Goal: Task Accomplishment & Management: Complete application form

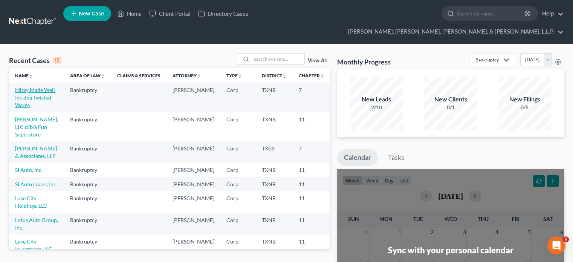
click at [21, 87] on link "Missy Made Well Inc dba Twisted Wares" at bounding box center [35, 97] width 40 height 21
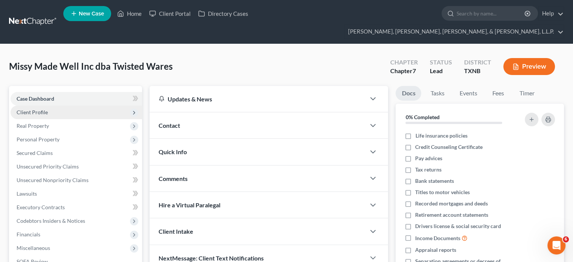
click at [41, 106] on span "Client Profile" at bounding box center [77, 113] width 132 height 14
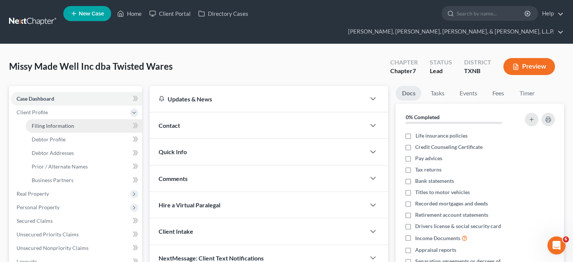
click at [51, 123] on span "Filing Information" at bounding box center [53, 126] width 43 height 6
select select "3"
select select "1"
select select "0"
select select "78"
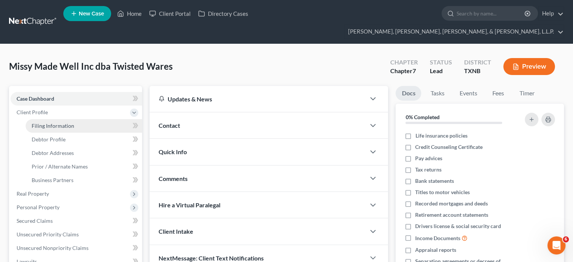
select select "1"
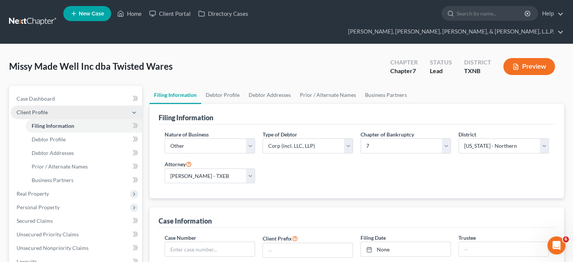
click at [35, 109] on span "Client Profile" at bounding box center [32, 112] width 31 height 6
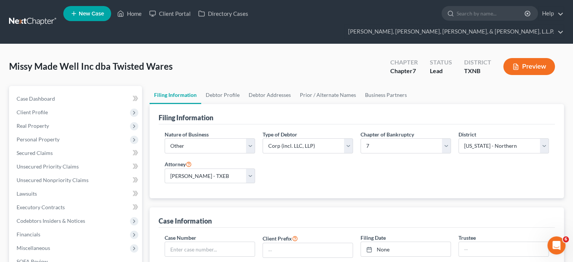
click at [178, 86] on link "Filing Information" at bounding box center [176, 95] width 52 height 18
click at [214, 86] on link "Debtor Profile" at bounding box center [222, 95] width 43 height 18
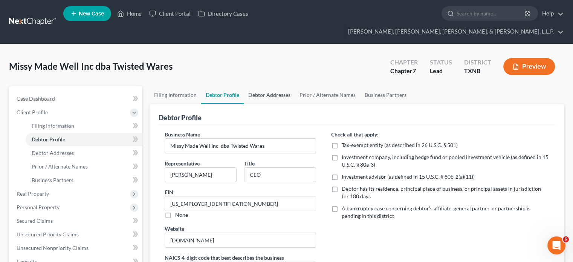
click at [276, 86] on link "Debtor Addresses" at bounding box center [269, 95] width 51 height 18
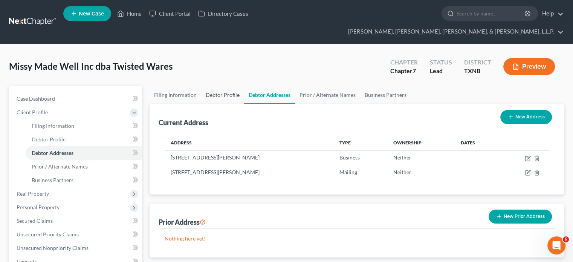
click at [228, 86] on link "Debtor Profile" at bounding box center [222, 95] width 43 height 18
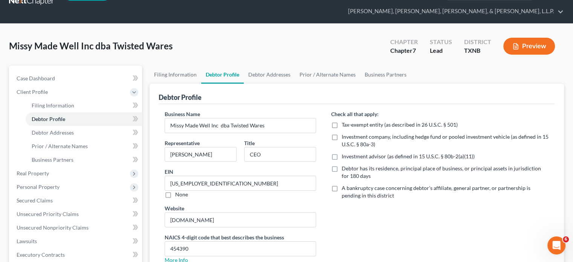
scroll to position [38, 0]
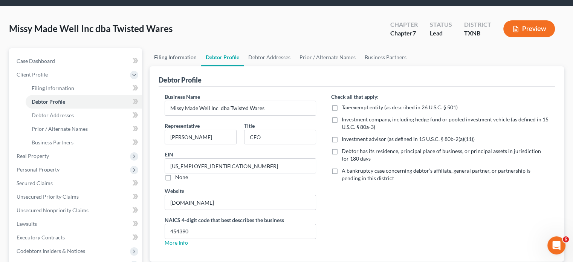
click at [184, 48] on link "Filing Information" at bounding box center [176, 57] width 52 height 18
select select "3"
select select "1"
select select "0"
select select "78"
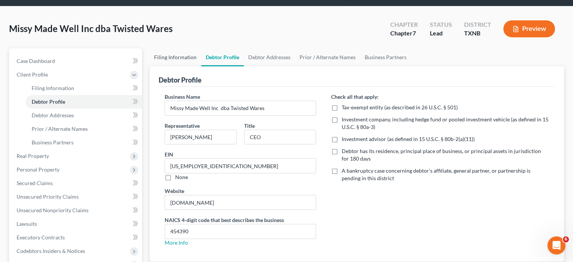
select select "1"
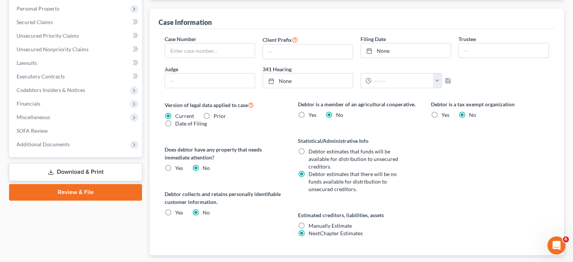
scroll to position [226, 0]
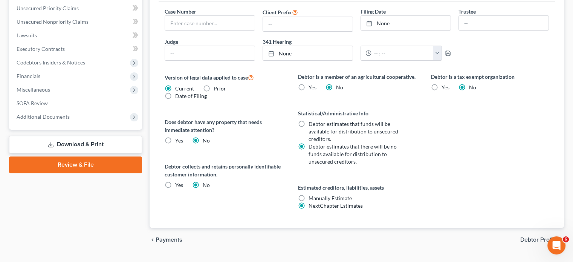
click at [175, 181] on label "Yes" at bounding box center [179, 185] width 8 height 8
click at [178, 181] on input "Yes" at bounding box center [180, 183] width 5 height 5
radio input "true"
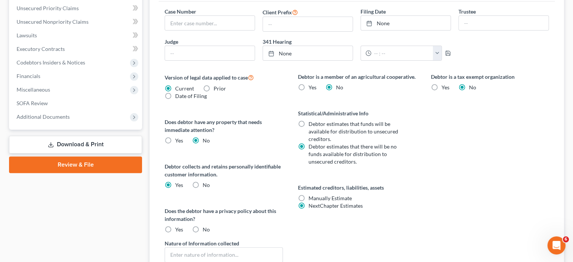
click at [203, 181] on label "No" at bounding box center [206, 185] width 7 height 8
click at [206, 181] on input "No" at bounding box center [208, 183] width 5 height 5
radio input "true"
radio input "false"
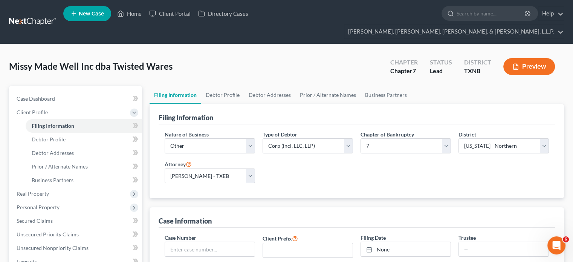
scroll to position [0, 0]
click at [324, 86] on link "Prior / Alternate Names" at bounding box center [328, 95] width 65 height 18
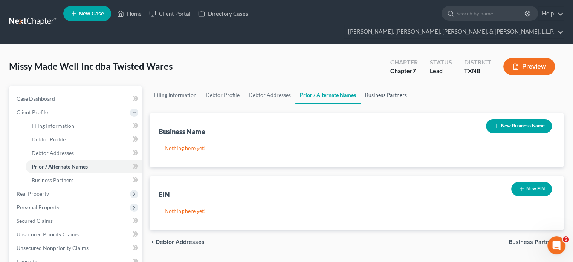
click at [379, 86] on link "Business Partners" at bounding box center [386, 95] width 51 height 18
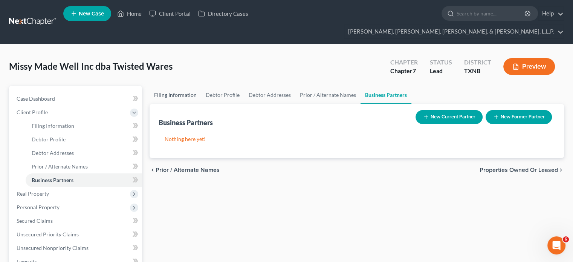
click at [183, 86] on link "Filing Information" at bounding box center [176, 95] width 52 height 18
select select "3"
select select "1"
select select "0"
select select "78"
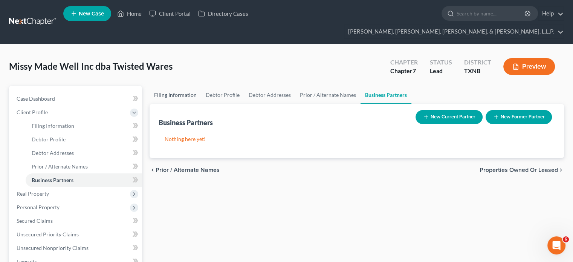
select select "1"
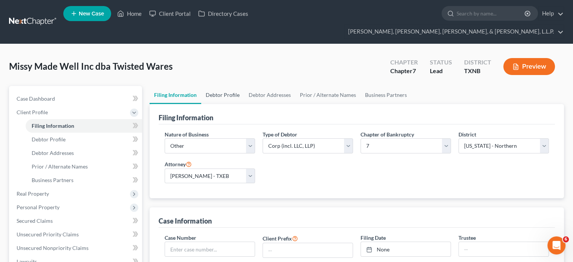
click at [233, 86] on link "Debtor Profile" at bounding box center [222, 95] width 43 height 18
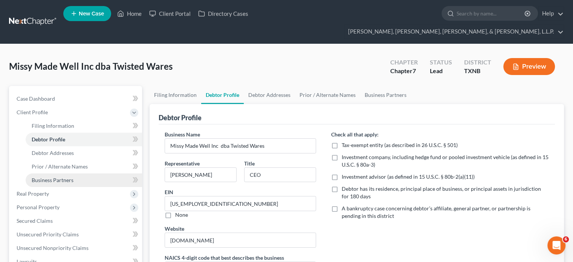
click at [54, 177] on span "Business Partners" at bounding box center [53, 180] width 42 height 6
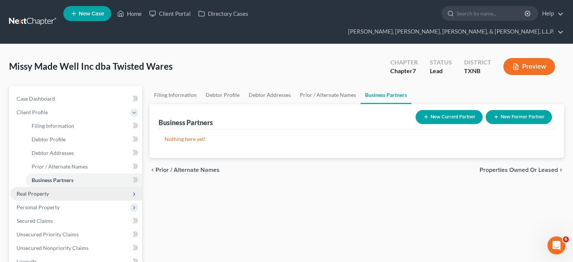
click at [41, 190] on span "Real Property" at bounding box center [33, 193] width 32 height 6
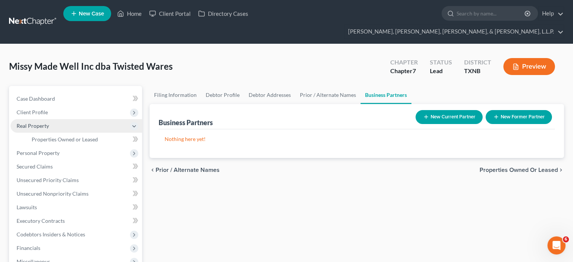
click at [44, 123] on span "Real Property" at bounding box center [33, 126] width 32 height 6
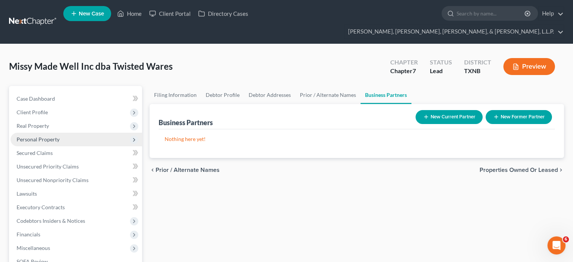
click at [49, 136] on span "Personal Property" at bounding box center [38, 139] width 43 height 6
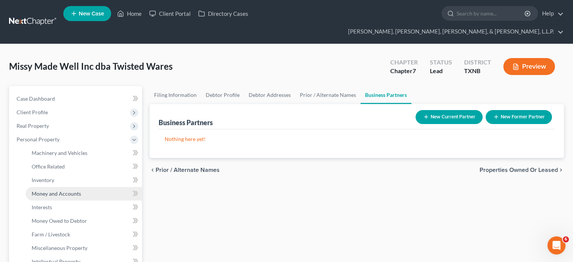
click at [71, 190] on span "Money and Accounts" at bounding box center [56, 193] width 49 height 6
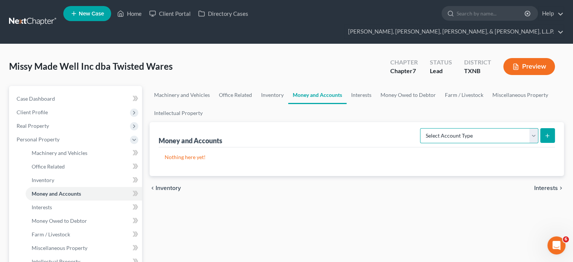
click at [534, 128] on select "Select Account Type Brokerage (A/B: 3, SOFA: 18) Cash on Hand (A/B: 2) Certific…" at bounding box center [479, 135] width 118 height 15
select select "checking"
click at [422, 128] on select "Select Account Type Brokerage (A/B: 3, SOFA: 18) Cash on Hand (A/B: 2) Certific…" at bounding box center [479, 135] width 118 height 15
click at [549, 133] on icon "submit" at bounding box center [548, 136] width 6 height 6
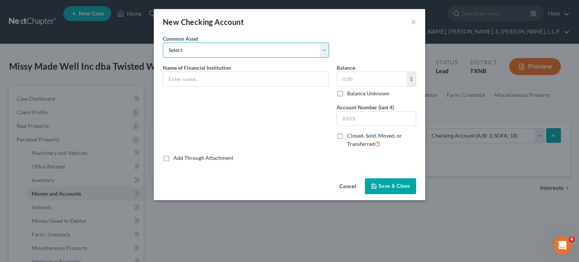
click at [202, 51] on select "Select Bank of America Chase Bank CCB Bank - XXXX6949" at bounding box center [246, 50] width 166 height 15
click at [201, 50] on select "Select Bank of America Chase Bank CCB Bank - XXXX6949" at bounding box center [246, 50] width 166 height 15
click at [190, 83] on input "text" at bounding box center [246, 79] width 166 height 14
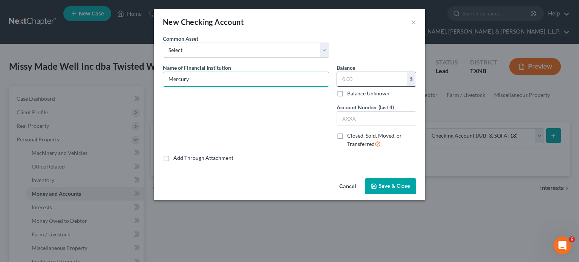
type input "Mercury"
click at [362, 79] on input "text" at bounding box center [372, 79] width 70 height 14
type input "0.55"
click at [340, 117] on input "text" at bounding box center [376, 119] width 79 height 14
type input "6858"
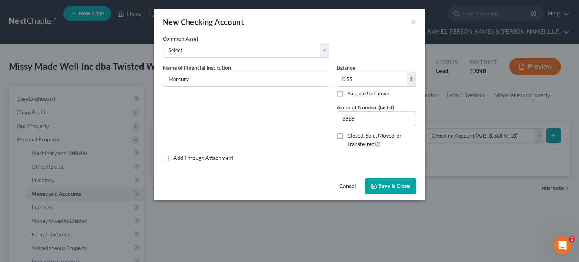
click at [394, 185] on span "Save & Close" at bounding box center [395, 186] width 32 height 6
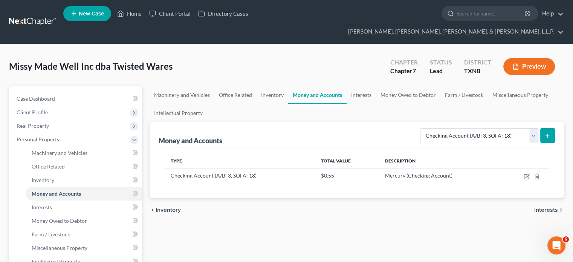
click at [549, 133] on icon "submit" at bounding box center [548, 136] width 6 height 6
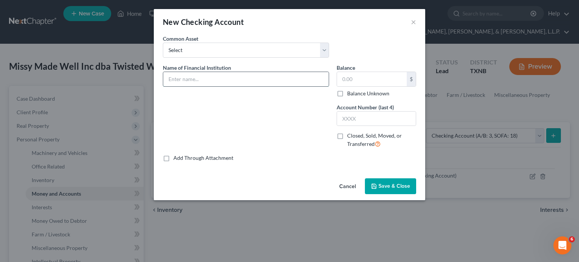
click at [219, 77] on input "text" at bounding box center [246, 79] width 166 height 14
click at [193, 74] on input "M" at bounding box center [246, 79] width 166 height 14
type input "Mercury"
click at [374, 81] on input "text" at bounding box center [372, 79] width 70 height 14
type input "1,344.63"
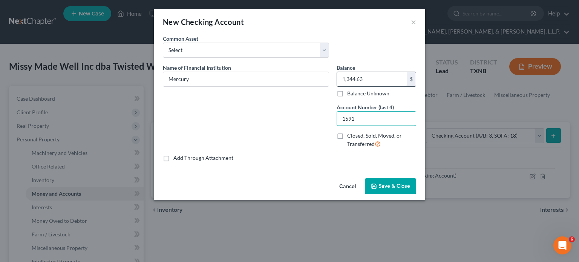
type input "1591"
click at [390, 184] on span "Save & Close" at bounding box center [395, 186] width 32 height 6
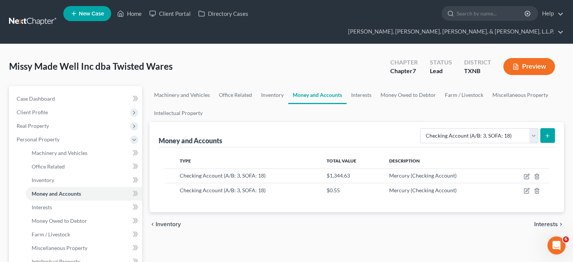
click at [548, 136] on line "submit" at bounding box center [547, 136] width 3 height 0
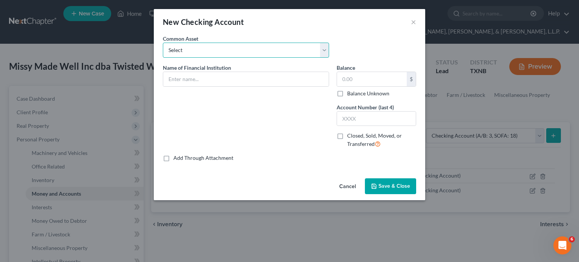
click at [204, 47] on select "Select Bank of America Chase Bank CCB Bank - XXXX6949" at bounding box center [246, 50] width 166 height 15
click at [190, 49] on select "Select Bank of America Chase Bank CCB Bank - XXXX6949" at bounding box center [246, 50] width 166 height 15
click at [182, 83] on input "text" at bounding box center [246, 79] width 166 height 14
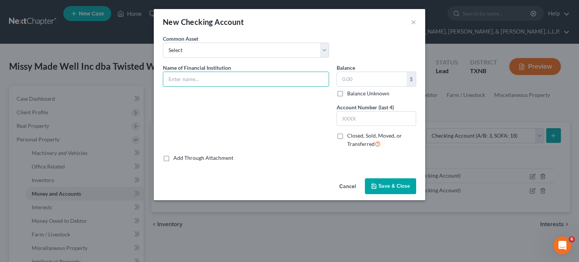
type input "Mercury"
click at [342, 75] on input "text" at bounding box center [372, 79] width 70 height 14
type input "19,562.18"
click at [353, 116] on input "text" at bounding box center [376, 119] width 79 height 14
type input "8237"
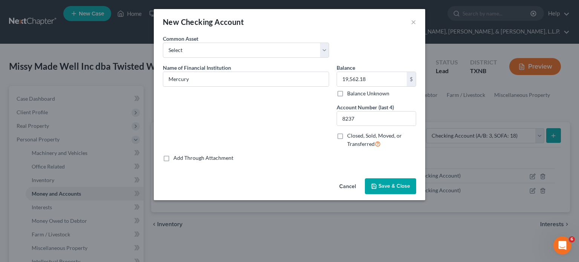
click at [384, 187] on span "Save & Close" at bounding box center [395, 186] width 32 height 6
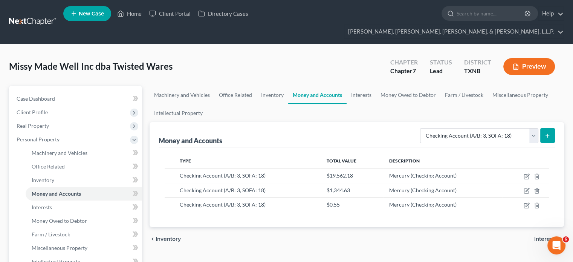
click at [548, 133] on icon "submit" at bounding box center [548, 136] width 6 height 6
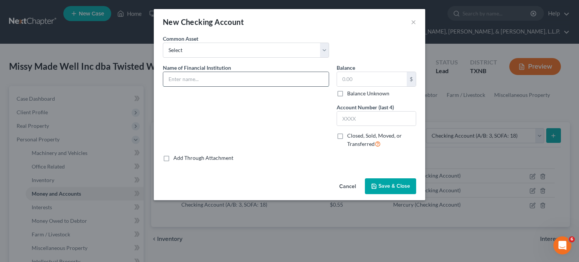
click at [181, 79] on input "text" at bounding box center [246, 79] width 166 height 14
type input "Mercury"
click at [344, 79] on input "text" at bounding box center [372, 79] width 70 height 14
type input "2,344.64"
click at [342, 116] on input "text" at bounding box center [376, 119] width 79 height 14
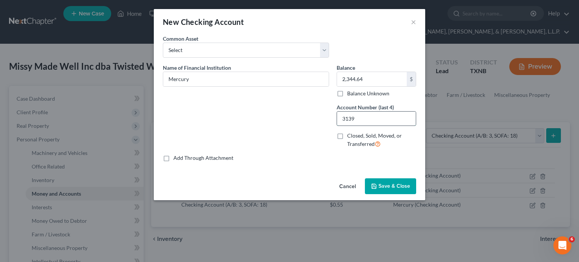
type input "3139"
click at [391, 184] on span "Save & Close" at bounding box center [395, 186] width 32 height 6
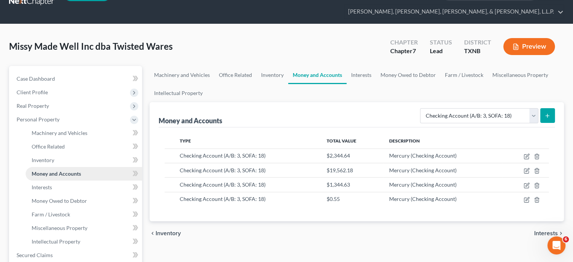
scroll to position [38, 0]
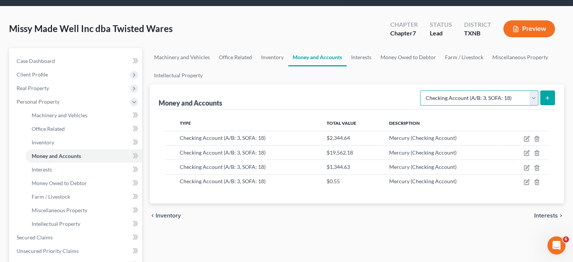
click at [534, 90] on select "Select Account Type Brokerage (A/B: 3, SOFA: 18) Cash on Hand (A/B: 2) Certific…" at bounding box center [479, 97] width 118 height 15
click at [352, 182] on div "Type Total Value Description Checking Account (A/B: 3, SOFA: 18) $2,344.64 Merc…" at bounding box center [357, 157] width 397 height 94
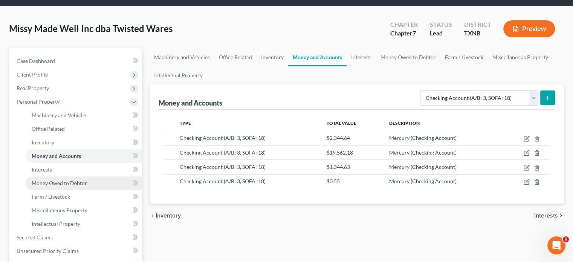
click at [82, 180] on span "Money Owed to Debtor" at bounding box center [59, 183] width 55 height 6
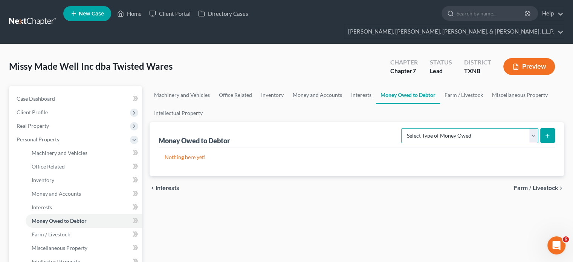
click at [534, 128] on select "Select Type of Money Owed Accounts Receivable (A/B: 11) Causes of Action Agains…" at bounding box center [470, 135] width 137 height 15
select select "accounts_receivable"
click at [403, 128] on select "Select Type of Money Owed Accounts Receivable (A/B: 11) Causes of Action Agains…" at bounding box center [470, 135] width 137 height 15
click at [548, 134] on line "submit" at bounding box center [548, 135] width 0 height 3
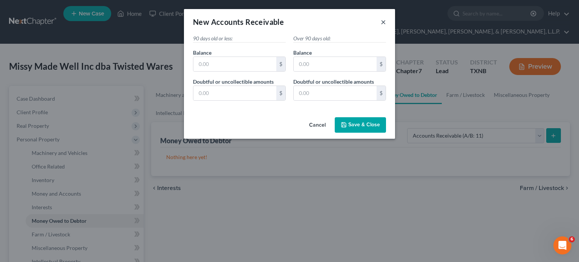
click at [385, 22] on button "×" at bounding box center [383, 21] width 5 height 9
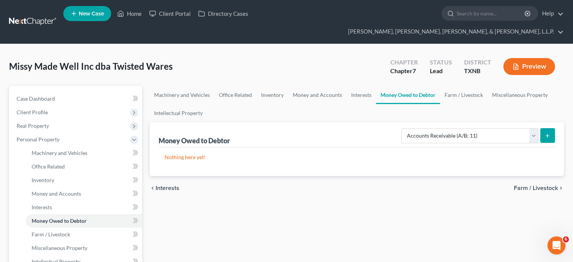
click at [549, 133] on icon "submit" at bounding box center [548, 136] width 6 height 6
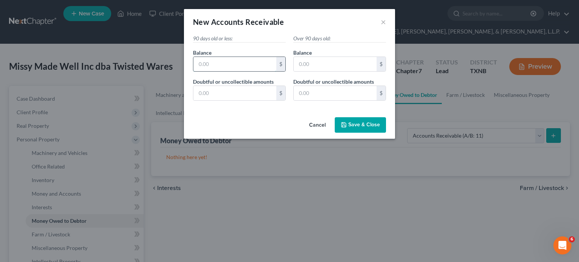
click at [196, 62] on input "text" at bounding box center [234, 64] width 83 height 14
type input "679.78"
click at [370, 123] on span "Save & Close" at bounding box center [364, 125] width 32 height 6
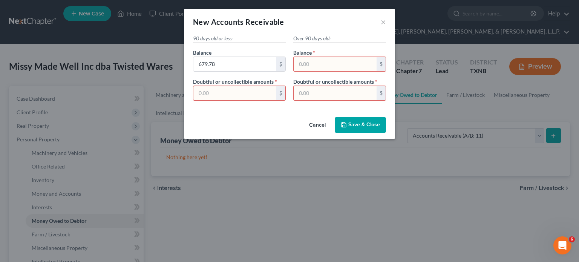
click at [289, 121] on div "Cancel Save & Close" at bounding box center [289, 126] width 211 height 25
click at [230, 63] on input "679.78" at bounding box center [234, 64] width 83 height 14
click at [327, 64] on input "text" at bounding box center [335, 64] width 83 height 14
type input "0.00"
click at [218, 92] on input "text" at bounding box center [234, 93] width 83 height 14
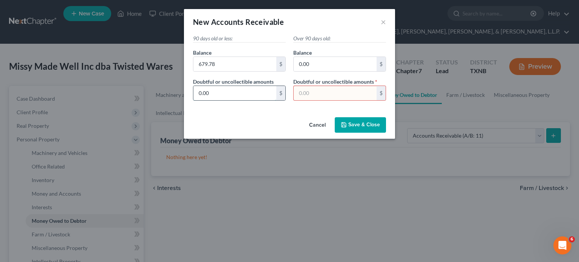
type input "0.00"
click at [363, 122] on span "Save & Close" at bounding box center [364, 125] width 32 height 6
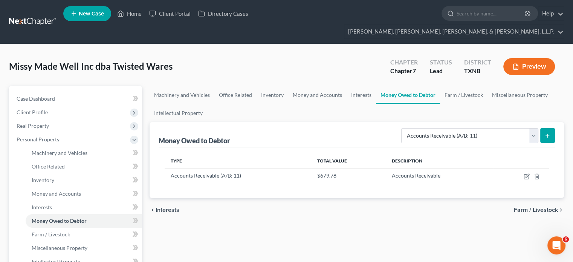
click at [549, 136] on line "submit" at bounding box center [547, 136] width 3 height 0
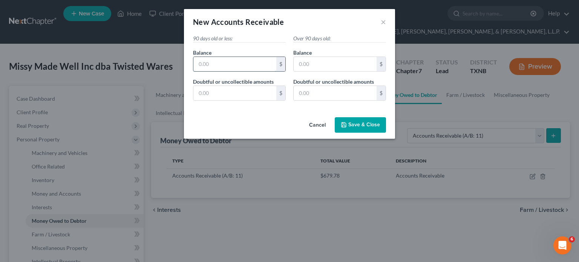
click at [216, 63] on input "text" at bounding box center [234, 64] width 83 height 14
type input "420.00"
type input "00"
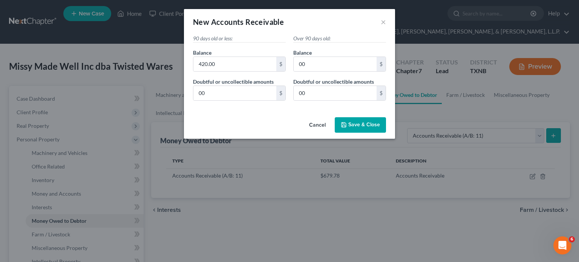
click at [365, 122] on span "Save & Close" at bounding box center [364, 125] width 32 height 6
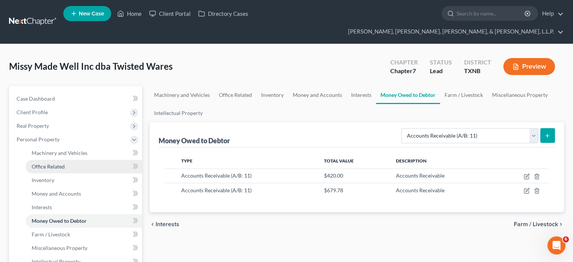
scroll to position [38, 0]
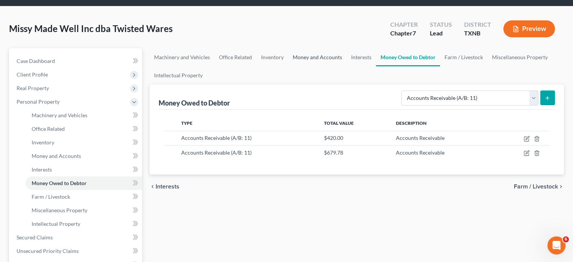
click at [330, 48] on link "Money and Accounts" at bounding box center [317, 57] width 58 height 18
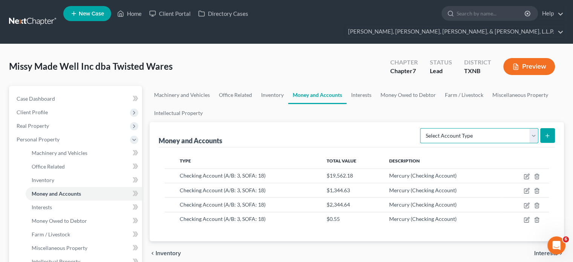
click at [534, 128] on select "Select Account Type Brokerage (A/B: 3, SOFA: 18) Cash on Hand (A/B: 2) Certific…" at bounding box center [479, 135] width 118 height 15
click at [396, 127] on div "Money and Accounts Select Account Type Brokerage (A/B: 3, SOFA: 18) Cash on Han…" at bounding box center [357, 134] width 397 height 25
click at [365, 86] on link "Interests" at bounding box center [361, 95] width 29 height 18
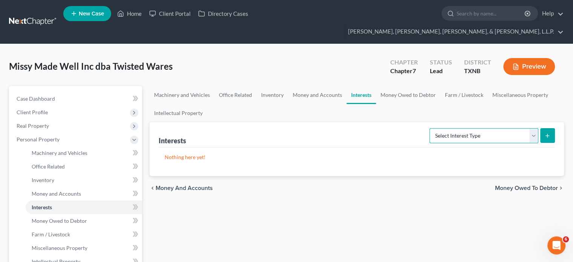
click at [535, 128] on select "Select Interest Type Bond (A/B: 16) Incorporated Business (A/B: 15) Insurance P…" at bounding box center [484, 135] width 109 height 15
click at [395, 98] on ul "Machinery and Vehicles Office Related Inventory Money and Accounts Interests Mo…" at bounding box center [357, 104] width 415 height 36
click at [305, 86] on link "Money and Accounts" at bounding box center [317, 95] width 58 height 18
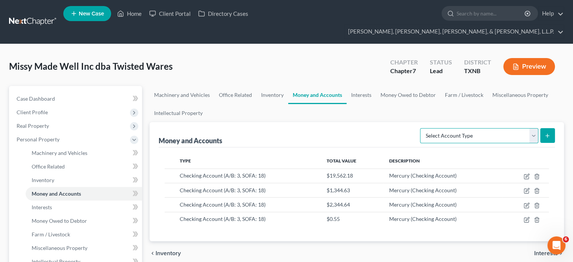
click at [532, 128] on select "Select Account Type Brokerage (A/B: 3, SOFA: 18) Cash on Hand (A/B: 2) Certific…" at bounding box center [479, 135] width 118 height 15
click at [377, 100] on ul "Machinery and Vehicles Office Related Inventory Money and Accounts Interests Mo…" at bounding box center [357, 104] width 415 height 36
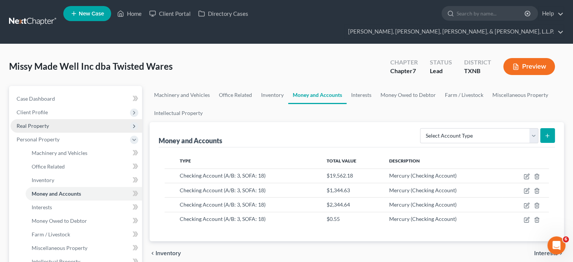
click at [135, 123] on icon at bounding box center [134, 126] width 6 height 6
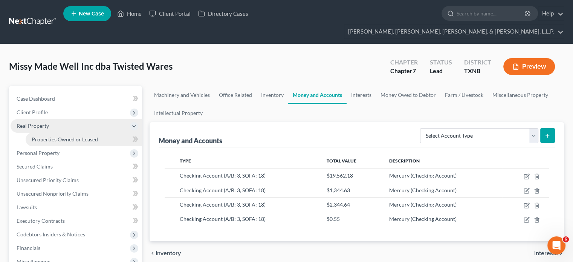
click at [94, 136] on span "Properties Owned or Leased" at bounding box center [65, 139] width 66 height 6
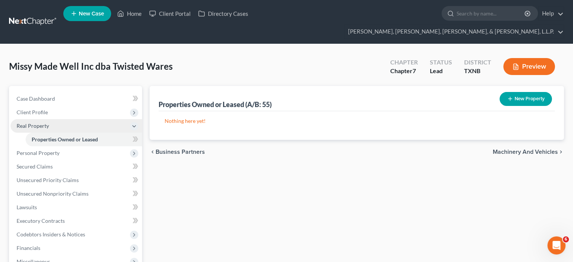
click at [509, 96] on icon "button" at bounding box center [511, 99] width 6 height 6
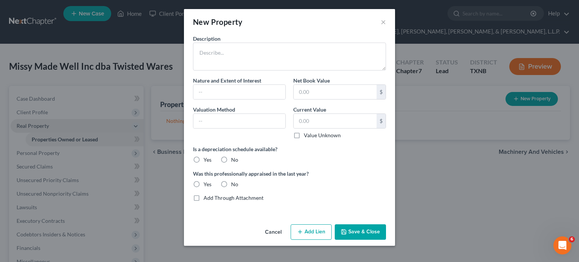
click at [444, 185] on div "New Property × Description Nature and Extent of Interest Net Book Value $ Valua…" at bounding box center [289, 131] width 579 height 262
click at [271, 230] on button "Cancel" at bounding box center [273, 232] width 29 height 15
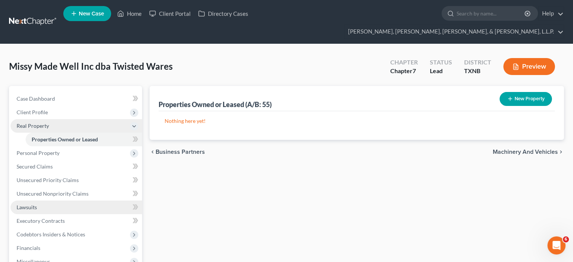
scroll to position [38, 0]
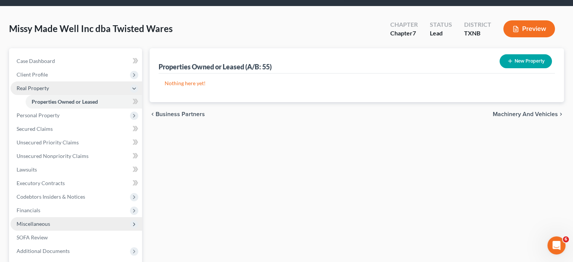
click at [46, 221] on span "Miscellaneous" at bounding box center [34, 224] width 34 height 6
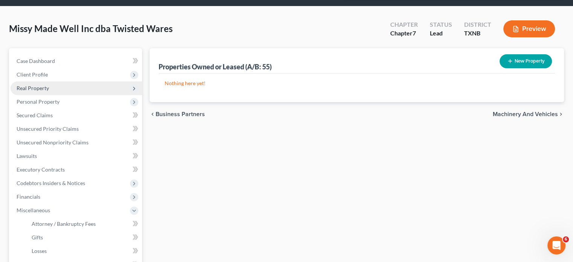
click at [509, 58] on icon "button" at bounding box center [511, 61] width 6 height 6
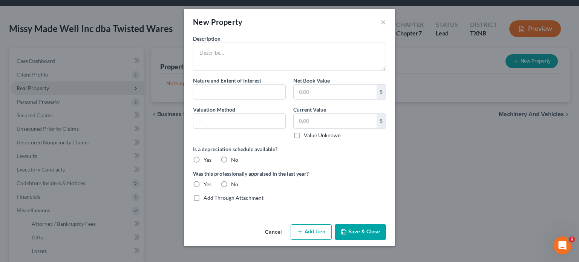
click at [466, 188] on div "New Property × Description Nature and Extent of Interest Net Book Value $ Valua…" at bounding box center [289, 131] width 579 height 262
click at [269, 230] on button "Cancel" at bounding box center [273, 232] width 29 height 15
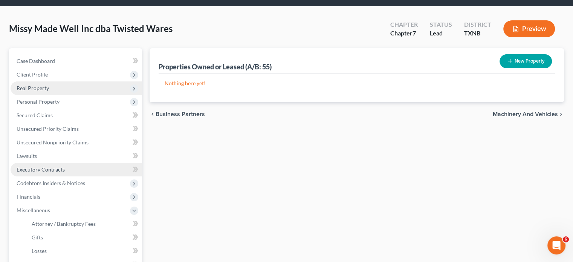
scroll to position [0, 0]
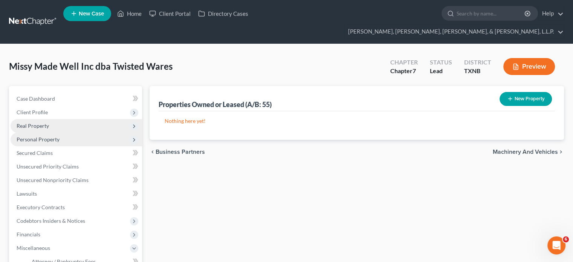
click at [55, 136] on span "Personal Property" at bounding box center [38, 139] width 43 height 6
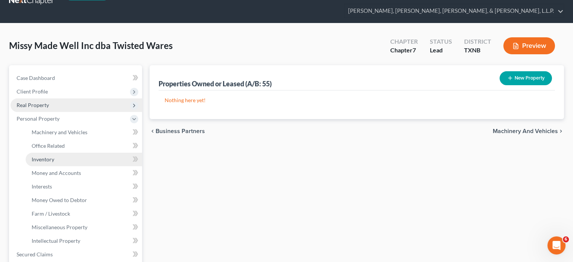
scroll to position [38, 0]
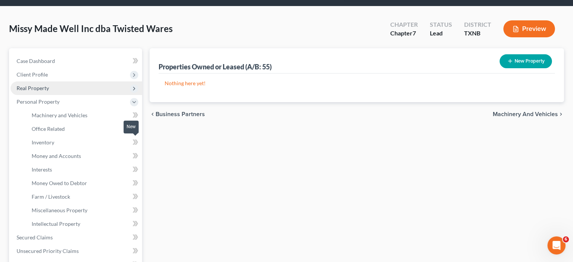
click at [135, 153] on icon at bounding box center [134, 155] width 3 height 5
click at [64, 153] on span "Money and Accounts" at bounding box center [56, 156] width 49 height 6
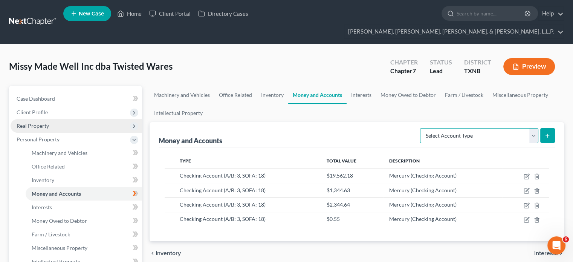
click at [534, 128] on select "Select Account Type Brokerage (A/B: 3, SOFA: 18) Cash on Hand (A/B: 2) Certific…" at bounding box center [479, 135] width 118 height 15
click at [384, 122] on div "Money and Accounts Select Account Type Brokerage (A/B: 3, SOFA: 18) Cash on Han…" at bounding box center [357, 134] width 397 height 25
click at [507, 86] on link "Miscellaneous Property" at bounding box center [520, 95] width 65 height 18
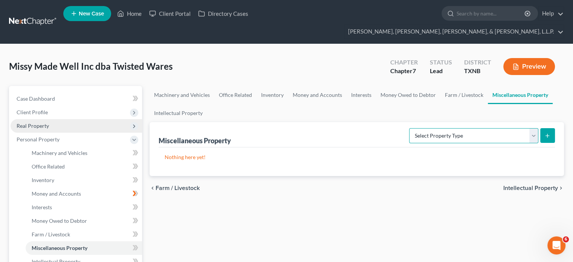
click at [532, 128] on select "Select Property Type Assigned for Creditor Benefit [DATE] (SOFA: 8) Assigned to…" at bounding box center [473, 135] width 129 height 15
click at [335, 176] on div "chevron_left Farm / Livestock Intellectual Property chevron_right" at bounding box center [357, 188] width 415 height 24
click at [359, 86] on link "Interests" at bounding box center [361, 95] width 29 height 18
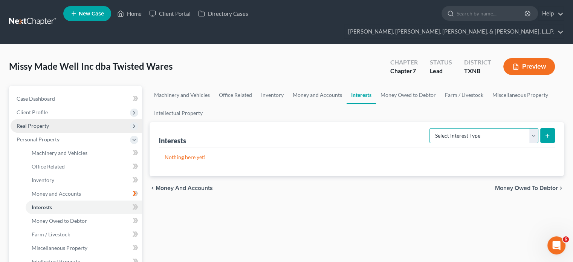
click at [534, 128] on select "Select Interest Type Bond (A/B: 16) Incorporated Business (A/B: 15) Insurance P…" at bounding box center [484, 135] width 109 height 15
select select "stock"
click at [431, 128] on select "Select Interest Type Bond (A/B: 16) Incorporated Business (A/B: 15) Insurance P…" at bounding box center [484, 135] width 109 height 15
click at [535, 128] on select "Select Interest Type Bond (A/B: 16) Incorporated Business (A/B: 15) Insurance P…" at bounding box center [484, 135] width 109 height 15
click at [431, 128] on select "Select Interest Type Bond (A/B: 16) Incorporated Business (A/B: 15) Insurance P…" at bounding box center [484, 135] width 109 height 15
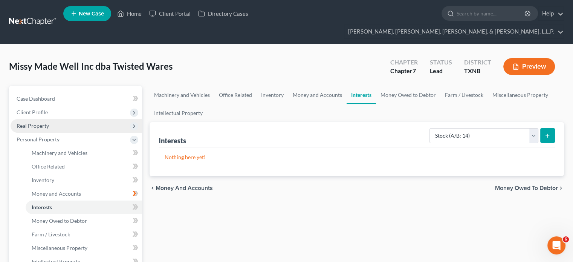
click at [549, 133] on icon "submit" at bounding box center [548, 136] width 6 height 6
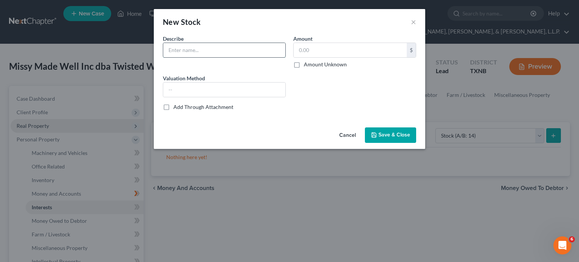
click at [183, 46] on input "text" at bounding box center [224, 50] width 122 height 14
type input "Guideline (Employee 401k)"
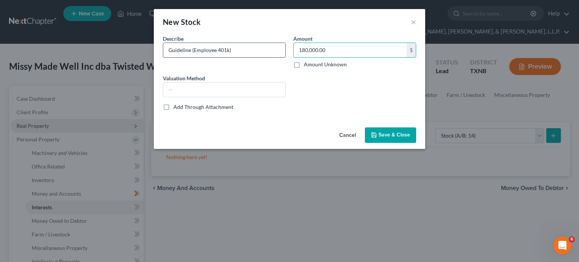
type input "180,000.00"
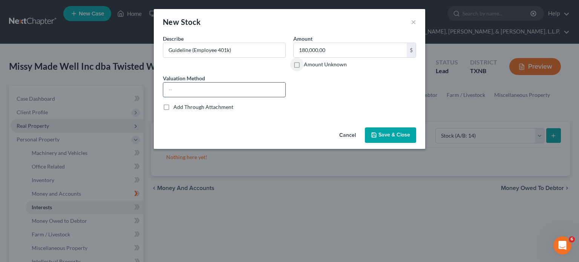
click at [193, 92] on input "text" at bounding box center [224, 90] width 122 height 14
type input "100% owned"
click at [408, 134] on span "Save & Close" at bounding box center [395, 135] width 32 height 6
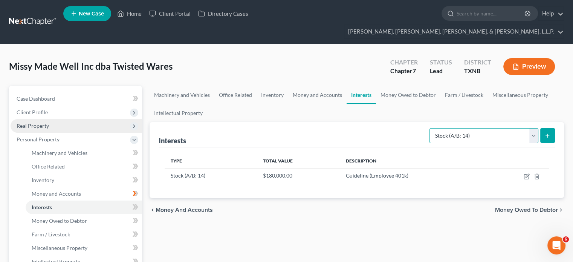
click at [534, 128] on select "Select Interest Type Bond (A/B: 16) Incorporated Business (A/B: 15) Insurance P…" at bounding box center [484, 135] width 109 height 15
click at [431, 128] on select "Select Interest Type Bond (A/B: 16) Incorporated Business (A/B: 15) Insurance P…" at bounding box center [484, 135] width 109 height 15
click at [546, 136] on line "submit" at bounding box center [547, 136] width 3 height 0
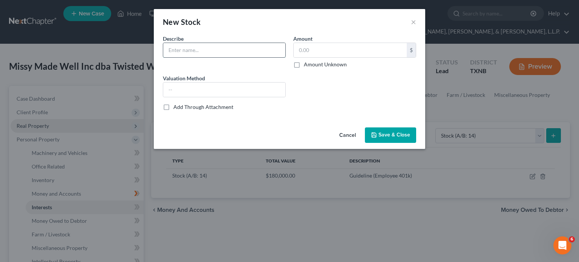
click at [181, 48] on input "text" at bounding box center [224, 50] width 122 height 14
type input "Faire Series D Shares"
click at [304, 64] on label "Amount Unknown" at bounding box center [325, 65] width 43 height 8
click at [307, 64] on input "Amount Unknown" at bounding box center [309, 63] width 5 height 5
checkbox input "true"
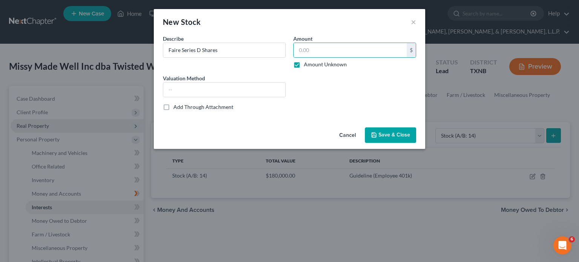
type input "0.00"
click at [232, 90] on input "text" at bounding box center [224, 90] width 122 height 14
click at [311, 120] on div "Name * Describe * Faire Series D Shares Amount 0.00 $ Amount Unknown Balance Un…" at bounding box center [289, 80] width 271 height 90
click at [396, 135] on span "Save & Close" at bounding box center [395, 135] width 32 height 6
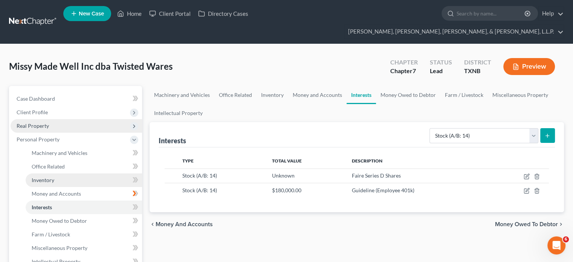
click at [51, 177] on span "Inventory" at bounding box center [43, 180] width 23 height 6
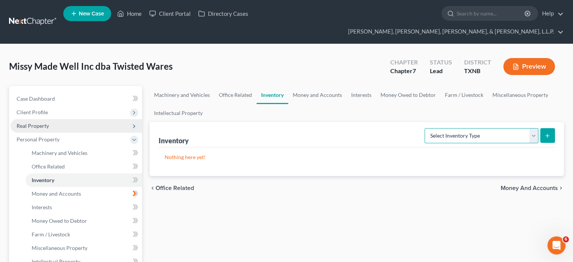
click at [532, 128] on select "Select Inventory Type Finished Goods (A/B: 21) Other Inventory or Supplies (A/B…" at bounding box center [482, 135] width 114 height 15
select select "raw_materials"
click at [425, 128] on select "Select Inventory Type Finished Goods (A/B: 21) Other Inventory or Supplies (A/B…" at bounding box center [482, 135] width 114 height 15
click at [548, 133] on icon "submit" at bounding box center [548, 136] width 6 height 6
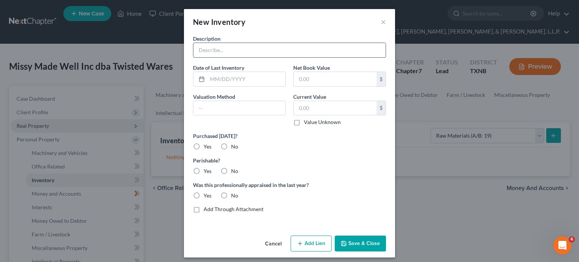
click at [234, 49] on input "text" at bounding box center [289, 50] width 192 height 14
type input "F"
type input "Raw Materials"
type input "[DATE]"
click at [208, 108] on input "text" at bounding box center [239, 108] width 92 height 14
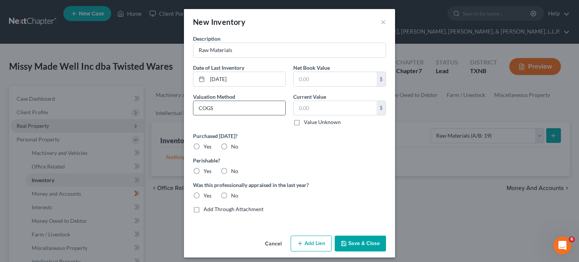
type input "COGS"
type input "4,000.00"
click at [365, 241] on button "Save & Close" at bounding box center [360, 244] width 51 height 16
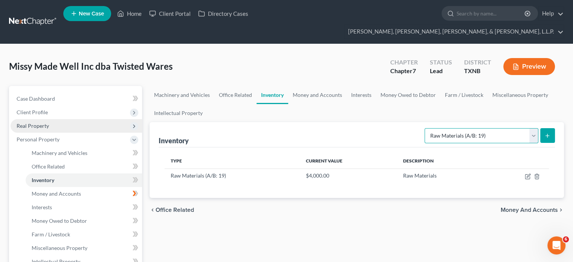
click at [533, 128] on select "Select Inventory Type Finished Goods (A/B: 21) Other Inventory or Supplies (A/B…" at bounding box center [482, 135] width 114 height 15
select select "finished_goods"
click at [425, 128] on select "Select Inventory Type Finished Goods (A/B: 21) Other Inventory or Supplies (A/B…" at bounding box center [482, 135] width 114 height 15
click at [546, 133] on icon "submit" at bounding box center [548, 136] width 6 height 6
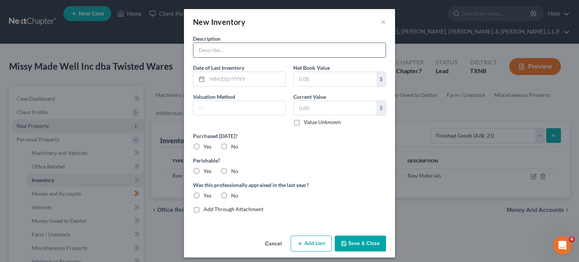
click at [211, 49] on input "text" at bounding box center [289, 50] width 192 height 14
type input "Finished Goods"
type input "[DATE]"
click at [294, 106] on input "text" at bounding box center [335, 108] width 83 height 14
type input "8,235.00"
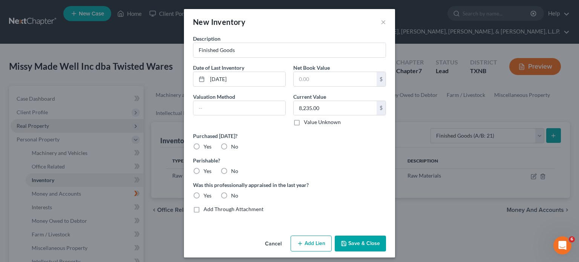
click at [362, 241] on button "Save & Close" at bounding box center [360, 244] width 51 height 16
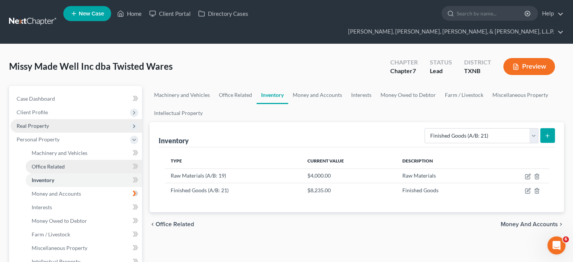
click at [53, 163] on span "Office Related" at bounding box center [48, 166] width 33 height 6
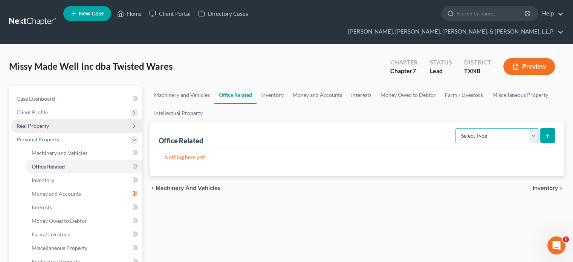
click at [535, 128] on select "Select Type Collectibles (A/B: 42) Office Equipment (A/B: 41) Office Fixtures (…" at bounding box center [497, 135] width 83 height 15
select select "furniture"
click at [457, 128] on select "Select Type Collectibles (A/B: 42) Office Equipment (A/B: 41) Office Fixtures (…" at bounding box center [497, 135] width 83 height 15
click at [546, 133] on icon "submit" at bounding box center [548, 136] width 6 height 6
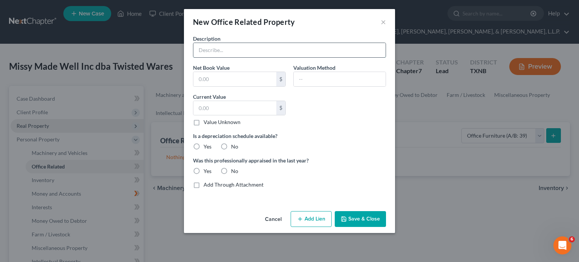
click at [205, 48] on input "text" at bounding box center [289, 50] width 192 height 14
type input "Office Furniture"
click at [196, 107] on input "text" at bounding box center [234, 108] width 83 height 14
type input "500.00"
click at [357, 216] on button "Save & Close" at bounding box center [360, 219] width 51 height 16
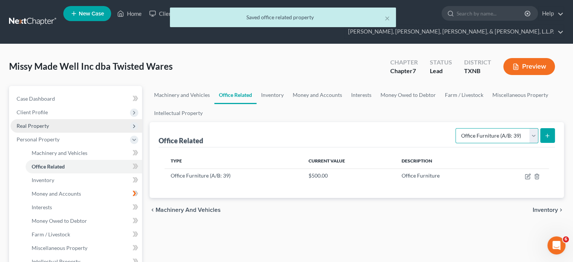
click at [534, 128] on select "Select Type Collectibles (A/B: 42) Office Equipment (A/B: 41) Office Fixtures (…" at bounding box center [497, 135] width 83 height 15
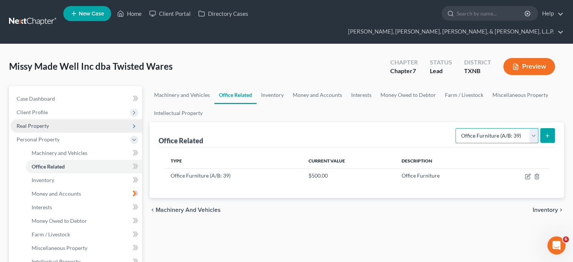
select select "fixtures"
click at [457, 128] on select "Select Type Collectibles (A/B: 42) Office Equipment (A/B: 41) Office Fixtures (…" at bounding box center [497, 135] width 83 height 15
click at [547, 136] on line "submit" at bounding box center [547, 136] width 3 height 0
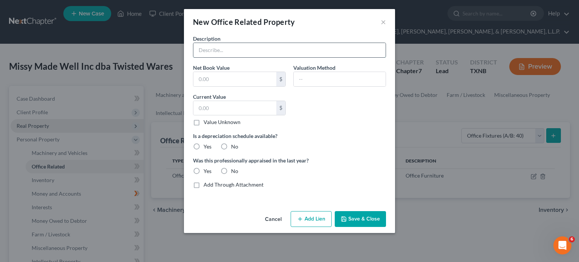
click at [242, 48] on input "text" at bounding box center [289, 50] width 192 height 14
type input "Office Fixtures"
click at [216, 117] on div "$ Value Unknown" at bounding box center [239, 114] width 93 height 26
click at [215, 107] on input "text" at bounding box center [234, 108] width 83 height 14
type input "500.00"
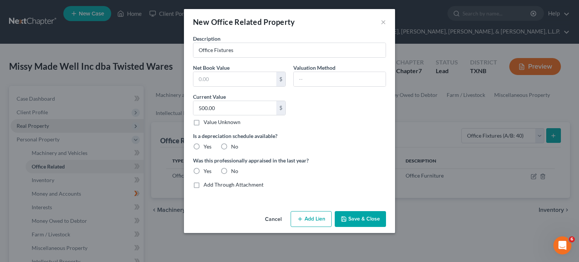
click at [360, 216] on button "Save & Close" at bounding box center [360, 219] width 51 height 16
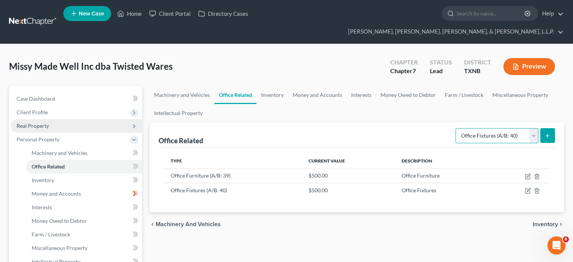
click at [534, 128] on select "Select Type Collectibles (A/B: 42) Office Equipment (A/B: 41) Office Fixtures (…" at bounding box center [497, 135] width 83 height 15
select select "equipment"
click at [457, 128] on select "Select Type Collectibles (A/B: 42) Office Equipment (A/B: 41) Office Fixtures (…" at bounding box center [497, 135] width 83 height 15
click at [549, 133] on icon "submit" at bounding box center [548, 136] width 6 height 6
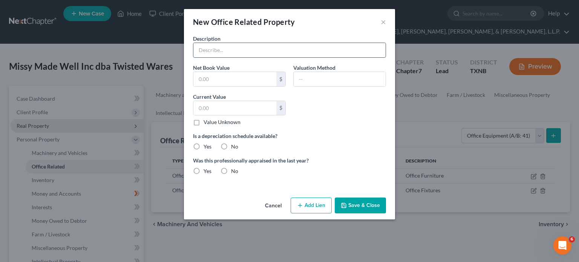
click at [199, 46] on input "text" at bounding box center [289, 50] width 192 height 14
type input "Office equipment"
click at [245, 114] on input "text" at bounding box center [234, 108] width 83 height 14
type input "2,000.00"
click at [373, 212] on button "Save & Close" at bounding box center [360, 206] width 51 height 16
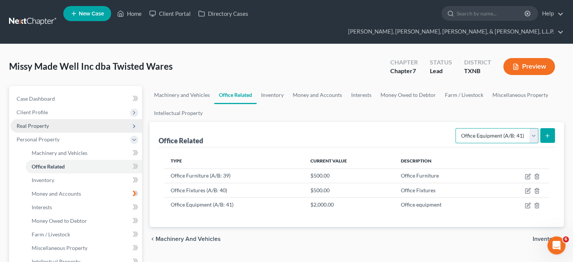
click at [532, 128] on select "Select Type Collectibles (A/B: 42) Office Equipment (A/B: 41) Office Fixtures (…" at bounding box center [497, 135] width 83 height 15
click at [353, 232] on div "chevron_left Machinery and Vehicles Inventory chevron_right" at bounding box center [357, 239] width 415 height 24
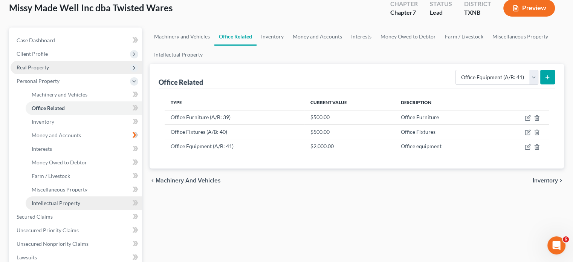
scroll to position [75, 0]
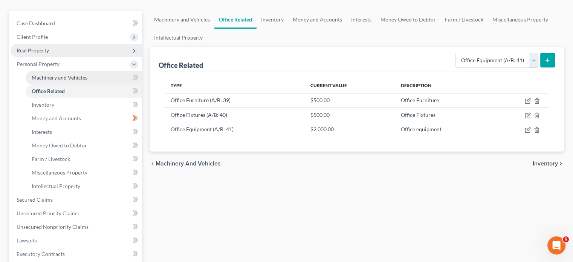
click at [81, 74] on span "Machinery and Vehicles" at bounding box center [60, 77] width 56 height 6
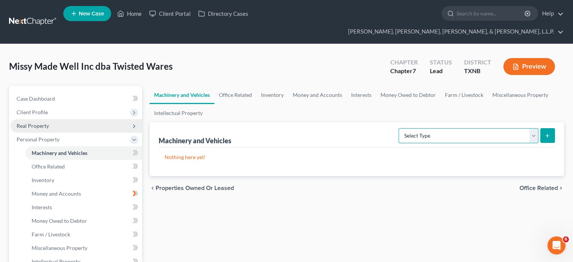
click at [535, 128] on select "Select Type Aircraft (A/B: 49) Other Machinery, Fixtures and Equipment (A/B: 50…" at bounding box center [469, 135] width 140 height 15
select select "other"
click at [400, 128] on select "Select Type Aircraft (A/B: 49) Other Machinery, Fixtures and Equipment (A/B: 50…" at bounding box center [469, 135] width 140 height 15
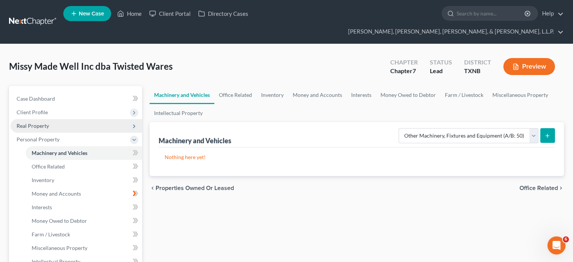
click at [550, 133] on icon "submit" at bounding box center [548, 136] width 6 height 6
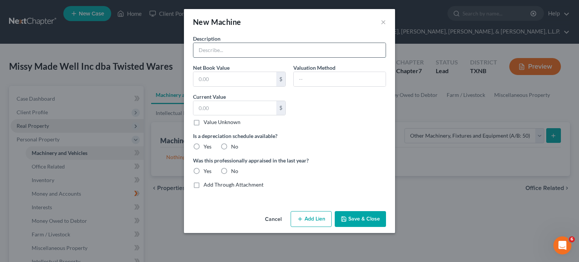
click at [225, 49] on input "text" at bounding box center [289, 50] width 192 height 14
type input "Other machinery, fixtures and equipment"
click at [222, 110] on input "text" at bounding box center [234, 108] width 83 height 14
type input "10,000.00"
click at [359, 218] on button "Save & Close" at bounding box center [360, 219] width 51 height 16
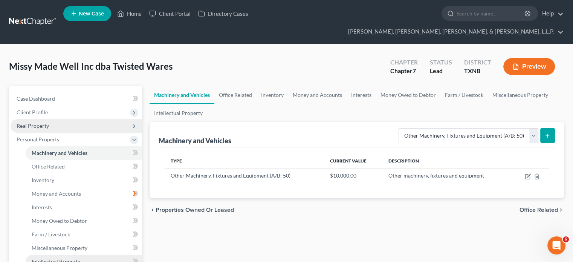
drag, startPoint x: 55, startPoint y: 245, endPoint x: 64, endPoint y: 245, distance: 9.0
click at [55, 258] on span "Intellectual Property" at bounding box center [56, 261] width 49 height 6
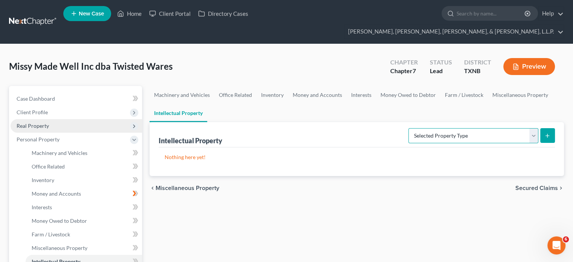
click at [534, 128] on select "Selected Property Type Customer Lists (A/B: 63) Goodwill (A/B: 65) Internet Dom…" at bounding box center [474, 135] width 130 height 15
select select "patents_copyrights_trade_secrets"
click at [410, 128] on select "Selected Property Type Customer Lists (A/B: 63) Goodwill (A/B: 65) Internet Dom…" at bounding box center [474, 135] width 130 height 15
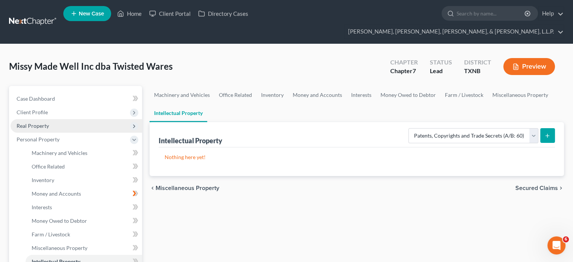
click at [546, 133] on icon "submit" at bounding box center [548, 136] width 6 height 6
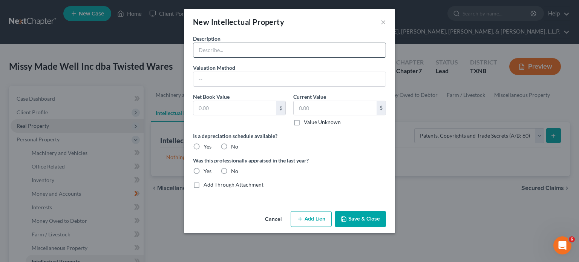
click at [210, 49] on input "text" at bounding box center [289, 50] width 192 height 14
type input "Patent (1)"
click at [220, 80] on input "text" at bounding box center [289, 79] width 192 height 14
click at [304, 123] on label "Value Unknown" at bounding box center [322, 122] width 37 height 8
click at [307, 123] on input "Value Unknown" at bounding box center [309, 120] width 5 height 5
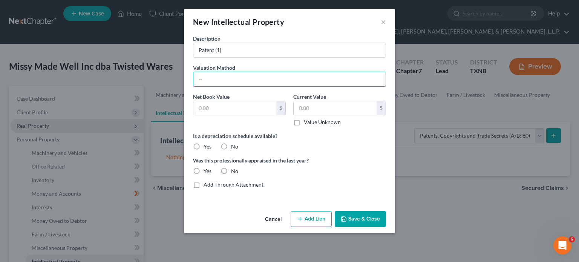
checkbox input "true"
type input "0.00"
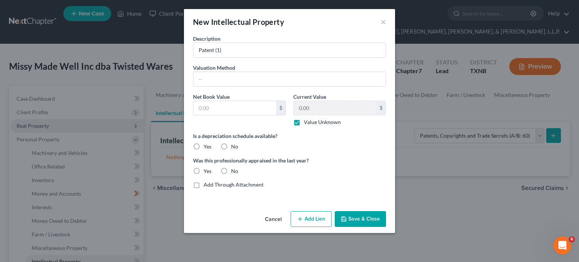
click at [372, 218] on button "Save & Close" at bounding box center [360, 219] width 51 height 16
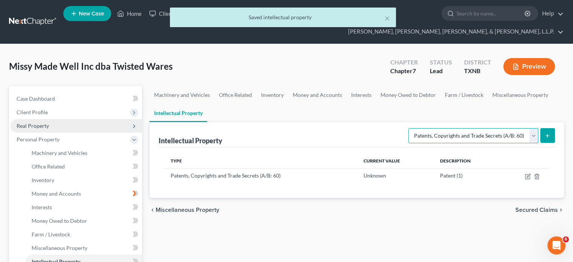
click at [535, 128] on select "Selected Property Type Customer Lists (A/B: 63) Goodwill (A/B: 65) Internet Dom…" at bounding box center [474, 135] width 130 height 15
click at [410, 128] on select "Selected Property Type Customer Lists (A/B: 63) Goodwill (A/B: 65) Internet Dom…" at bounding box center [474, 135] width 130 height 15
click at [546, 133] on icon "submit" at bounding box center [548, 136] width 6 height 6
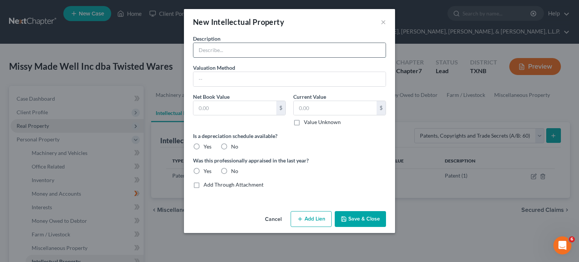
click at [200, 49] on input "text" at bounding box center [289, 50] width 192 height 14
type input "Patents (2)"
drag, startPoint x: 297, startPoint y: 121, endPoint x: 297, endPoint y: 128, distance: 6.8
click at [304, 121] on label "Value Unknown" at bounding box center [322, 122] width 37 height 8
click at [307, 121] on input "Value Unknown" at bounding box center [309, 120] width 5 height 5
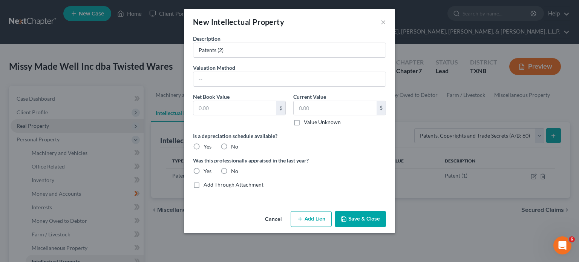
checkbox input "true"
type input "0.00"
click at [365, 218] on button "Save & Close" at bounding box center [360, 219] width 51 height 16
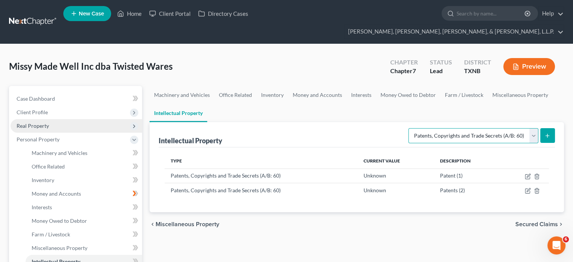
click at [535, 128] on select "Selected Property Type Customer Lists (A/B: 63) Goodwill (A/B: 65) Internet Dom…" at bounding box center [474, 135] width 130 height 15
select select "internet_domains_websites"
click at [410, 128] on select "Selected Property Type Customer Lists (A/B: 63) Goodwill (A/B: 65) Internet Dom…" at bounding box center [474, 135] width 130 height 15
click at [549, 133] on icon "submit" at bounding box center [548, 136] width 6 height 6
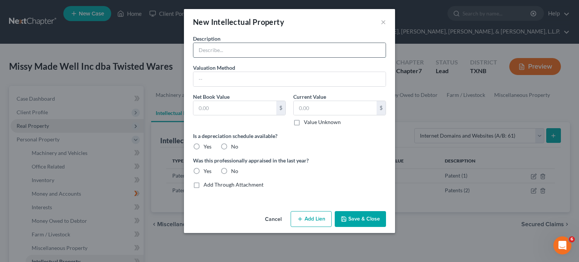
click at [237, 53] on input "text" at bounding box center [289, 50] width 192 height 14
type input "Internet domain names and websites - Various"
click at [304, 122] on label "Value Unknown" at bounding box center [322, 122] width 37 height 8
click at [307, 122] on input "Value Unknown" at bounding box center [309, 120] width 5 height 5
checkbox input "true"
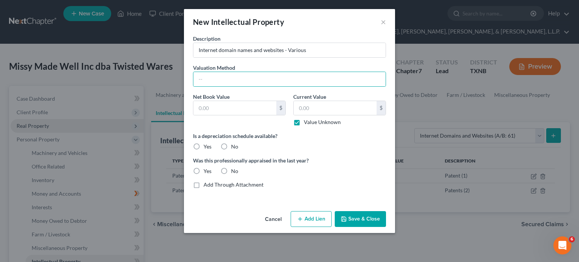
type input "0.00"
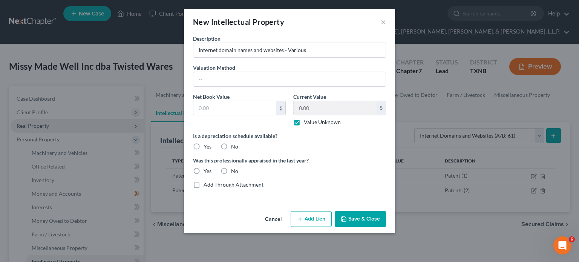
click at [371, 218] on button "Save & Close" at bounding box center [360, 219] width 51 height 16
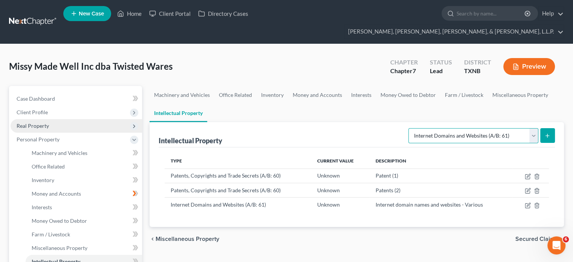
click at [532, 128] on select "Selected Property Type Customer Lists (A/B: 63) Goodwill (A/B: 65) Internet Dom…" at bounding box center [474, 135] width 130 height 15
select select "licenses_franchises_royalties"
click at [410, 128] on select "Selected Property Type Customer Lists (A/B: 63) Goodwill (A/B: 65) Internet Dom…" at bounding box center [474, 135] width 130 height 15
click at [550, 133] on icon "submit" at bounding box center [548, 136] width 6 height 6
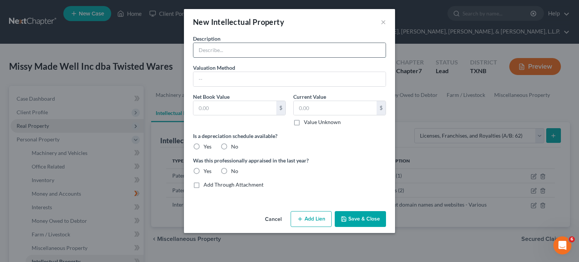
click at [226, 52] on input "text" at bounding box center [289, 50] width 192 height 14
type input "Accounts with Royalties (x2)"
click at [304, 123] on label "Value Unknown" at bounding box center [322, 122] width 37 height 8
click at [307, 123] on input "Value Unknown" at bounding box center [309, 120] width 5 height 5
checkbox input "true"
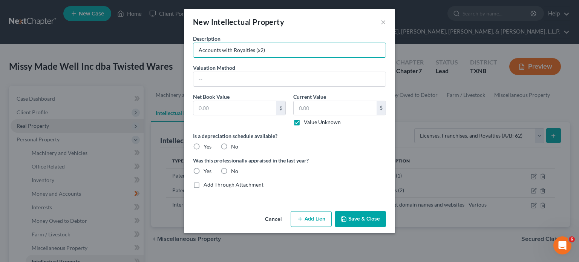
type input "0.00"
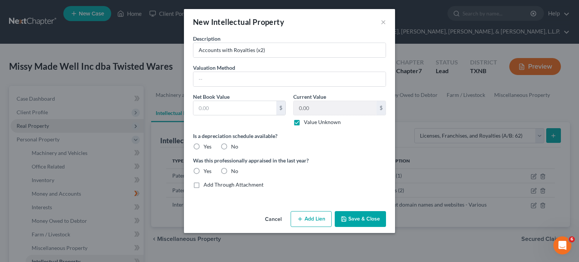
click at [364, 217] on button "Save & Close" at bounding box center [360, 219] width 51 height 16
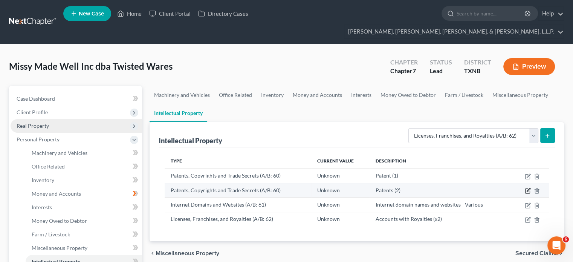
click at [527, 188] on icon "button" at bounding box center [528, 191] width 6 height 6
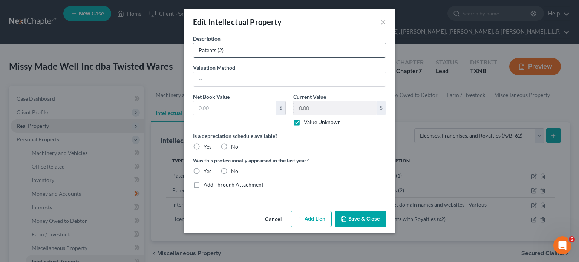
click at [218, 49] on input "Patents (2)" at bounding box center [289, 50] width 192 height 14
type input "Patents (x2)"
click at [370, 218] on button "Save & Close" at bounding box center [360, 219] width 51 height 16
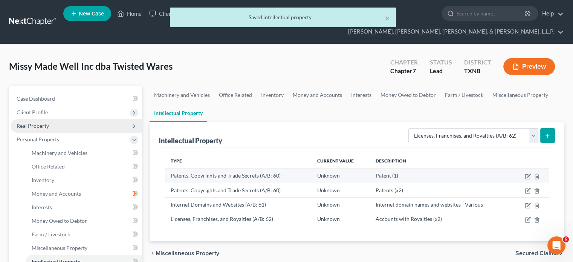
click at [395, 169] on td "Patent (1)" at bounding box center [441, 176] width 143 height 14
click at [528, 173] on icon "button" at bounding box center [528, 176] width 6 height 6
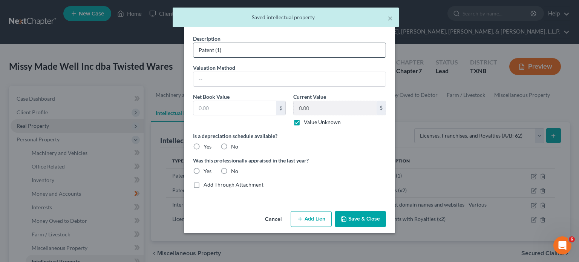
click at [216, 50] on input "Patent (1)" at bounding box center [289, 50] width 192 height 14
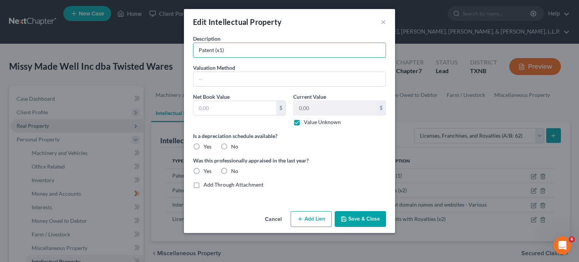
type input "Patent (x1)"
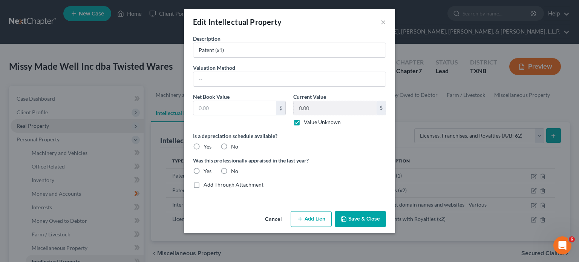
click at [374, 220] on button "Save & Close" at bounding box center [360, 219] width 51 height 16
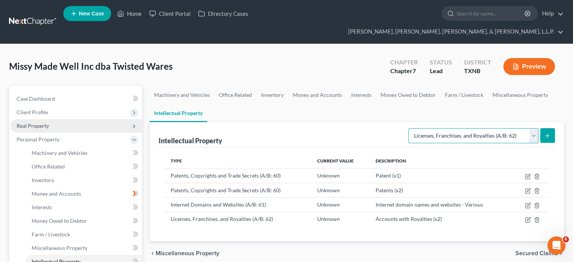
click at [534, 128] on select "Selected Property Type Customer Lists (A/B: 63) Goodwill (A/B: 65) Internet Dom…" at bounding box center [474, 135] width 130 height 15
select select "customer_lists"
click at [410, 128] on select "Selected Property Type Customer Lists (A/B: 63) Goodwill (A/B: 65) Internet Dom…" at bounding box center [474, 135] width 130 height 15
click at [548, 133] on icon "submit" at bounding box center [548, 136] width 6 height 6
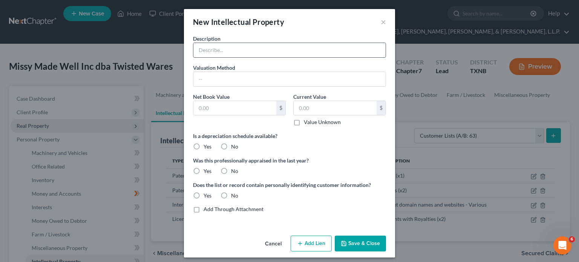
click at [203, 51] on input "text" at bounding box center [289, 50] width 192 height 14
type input "Customer List"
click at [236, 78] on input "text" at bounding box center [289, 79] width 192 height 14
type input "B2B"
click at [304, 120] on label "Value Unknown" at bounding box center [322, 122] width 37 height 8
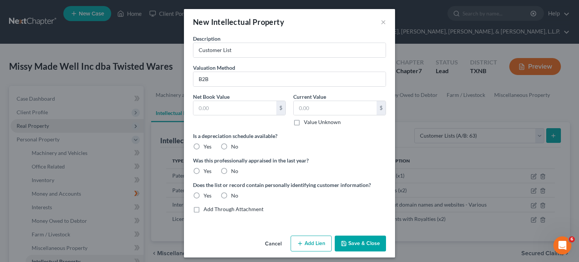
click at [307, 120] on input "Value Unknown" at bounding box center [309, 120] width 5 height 5
checkbox input "true"
type input "0.00"
click at [204, 194] on label "Yes" at bounding box center [208, 196] width 8 height 8
click at [207, 194] on input "Yes" at bounding box center [209, 194] width 5 height 5
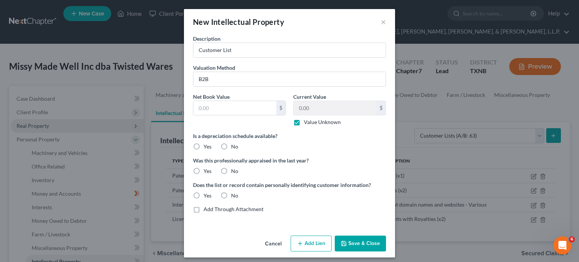
radio input "true"
click at [356, 244] on button "Save & Close" at bounding box center [360, 244] width 51 height 16
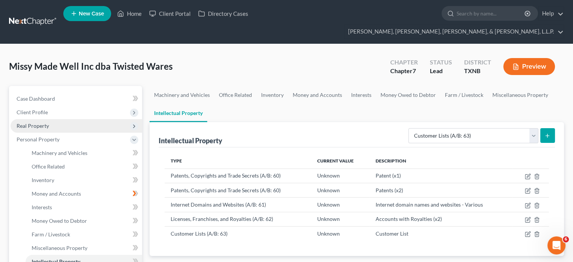
click at [547, 133] on icon "submit" at bounding box center [548, 136] width 6 height 6
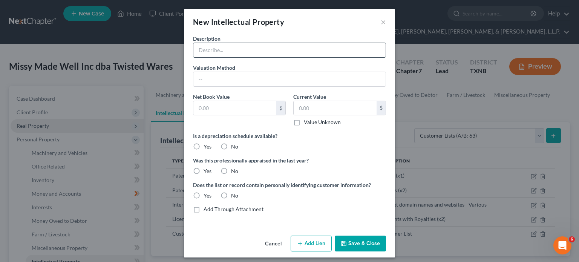
click at [221, 49] on input "text" at bounding box center [289, 50] width 192 height 14
type input "Customer List"
click at [221, 78] on input "text" at bounding box center [289, 79] width 192 height 14
type input "D2C"
click at [304, 123] on label "Value Unknown" at bounding box center [322, 122] width 37 height 8
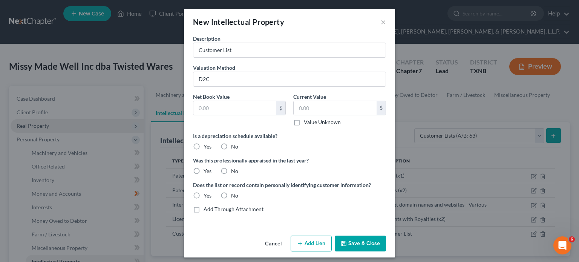
click at [307, 123] on input "Value Unknown" at bounding box center [309, 120] width 5 height 5
checkbox input "true"
type input "0.00"
click at [204, 195] on label "Yes" at bounding box center [208, 196] width 8 height 8
click at [207, 195] on input "Yes" at bounding box center [209, 194] width 5 height 5
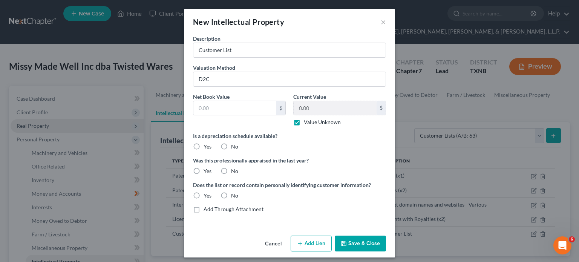
radio input "true"
click at [358, 242] on button "Save & Close" at bounding box center [360, 244] width 51 height 16
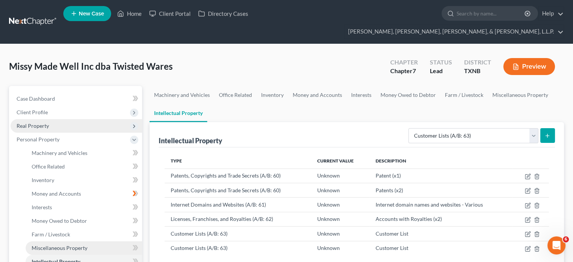
click at [80, 245] on span "Miscellaneous Property" at bounding box center [60, 248] width 56 height 6
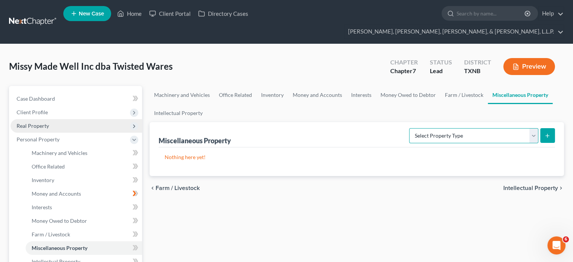
click at [535, 128] on select "Select Property Type Assigned for Creditor Benefit [DATE] (SOFA: 8) Assigned to…" at bounding box center [473, 135] width 129 height 15
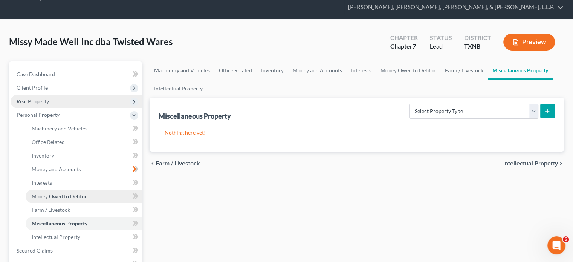
scroll to position [38, 0]
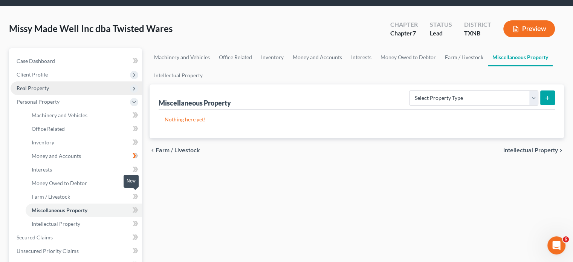
click at [135, 207] on icon at bounding box center [134, 209] width 3 height 5
click at [532, 90] on select "Select Property Type Assigned for Creditor Benefit [DATE] (SOFA: 8) Assigned to…" at bounding box center [473, 97] width 129 height 15
click at [250, 171] on div "Machinery and Vehicles Office Related Inventory Money and Accounts Interests Mo…" at bounding box center [357, 232] width 422 height 368
click at [135, 167] on icon at bounding box center [134, 169] width 3 height 5
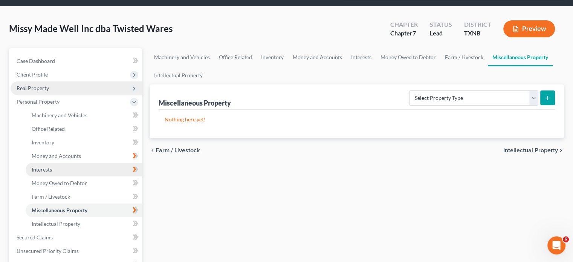
click at [48, 166] on span "Interests" at bounding box center [42, 169] width 20 height 6
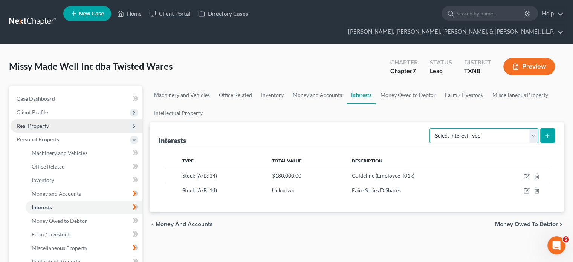
click at [534, 128] on select "Select Interest Type Bond (A/B: 16) Incorporated Business (A/B: 15) Insurance P…" at bounding box center [484, 135] width 109 height 15
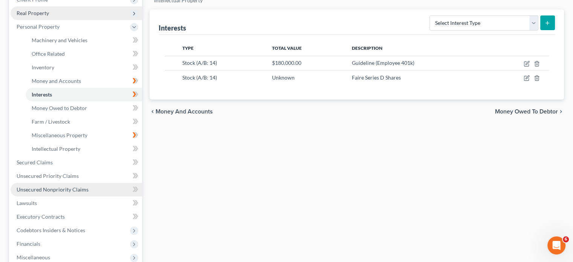
scroll to position [113, 0]
click at [136, 200] on icon at bounding box center [134, 202] width 3 height 5
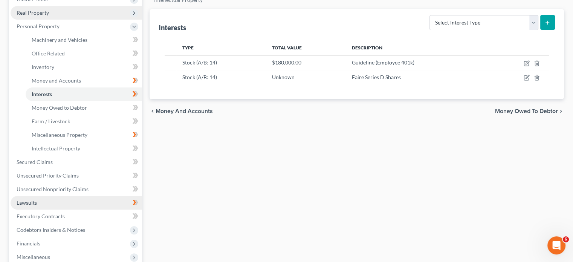
click at [33, 199] on span "Lawsuits" at bounding box center [27, 202] width 20 height 6
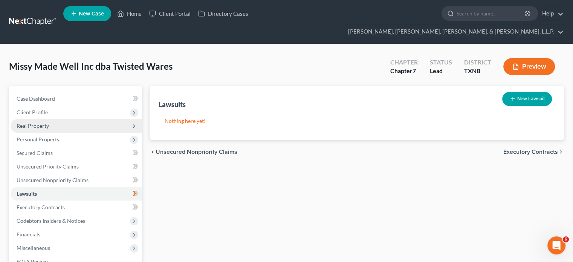
click at [511, 96] on icon "button" at bounding box center [513, 99] width 6 height 6
select select "0"
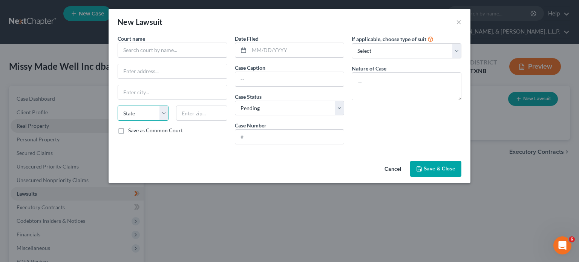
click at [163, 113] on select "State [US_STATE] AK AR AZ CA CO CT DE DC [GEOGRAPHIC_DATA] [GEOGRAPHIC_DATA] GU…" at bounding box center [143, 113] width 51 height 15
select select "4"
click at [118, 106] on select "State [US_STATE] AK AR AZ CA CO CT DE DC [GEOGRAPHIC_DATA] [GEOGRAPHIC_DATA] GU…" at bounding box center [143, 113] width 51 height 15
click at [261, 78] on input "text" at bounding box center [289, 79] width 109 height 14
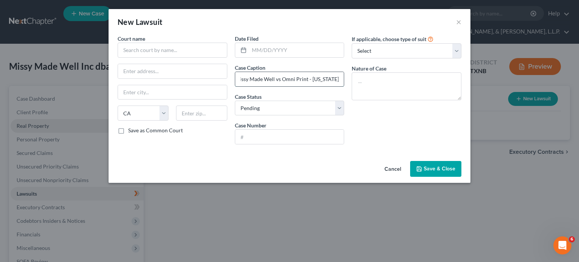
type input "Missy Made Well vs Omni Print - [US_STATE]"
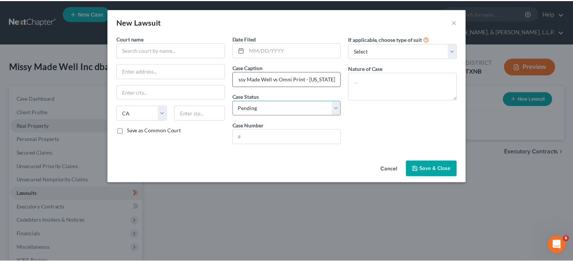
scroll to position [0, 0]
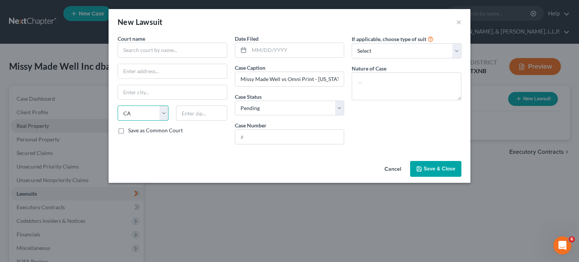
click at [166, 114] on select "State [US_STATE] AK AR AZ CA CO CT DE DC [GEOGRAPHIC_DATA] [GEOGRAPHIC_DATA] GU…" at bounding box center [143, 113] width 51 height 15
select select
click at [118, 106] on select "State [US_STATE] AK AR AZ CA CO CT DE DC [GEOGRAPHIC_DATA] [GEOGRAPHIC_DATA] GU…" at bounding box center [143, 113] width 51 height 15
click at [436, 161] on button "Save & Close" at bounding box center [435, 169] width 51 height 16
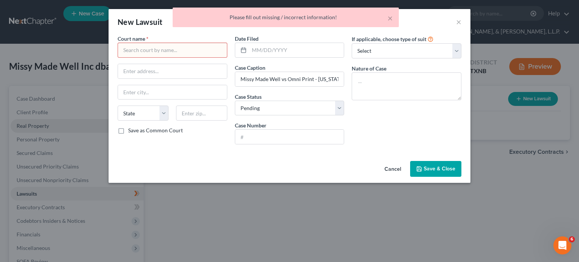
click at [123, 47] on input "text" at bounding box center [173, 50] width 110 height 15
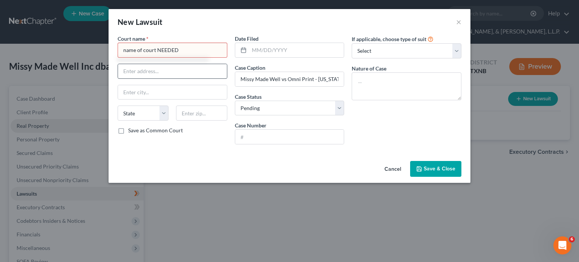
type input "name of court NEEDED"
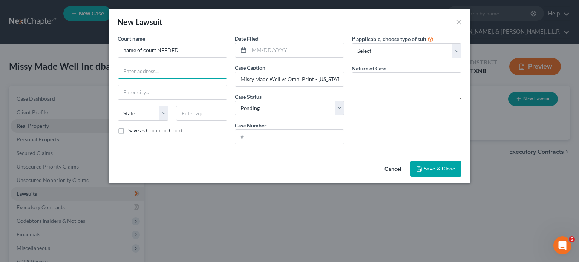
click at [434, 166] on span "Save & Close" at bounding box center [440, 169] width 32 height 6
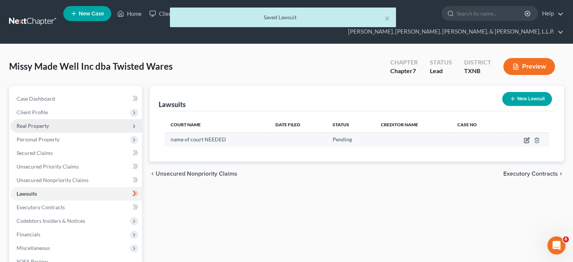
click at [526, 137] on icon "button" at bounding box center [527, 140] width 6 height 6
select select "0"
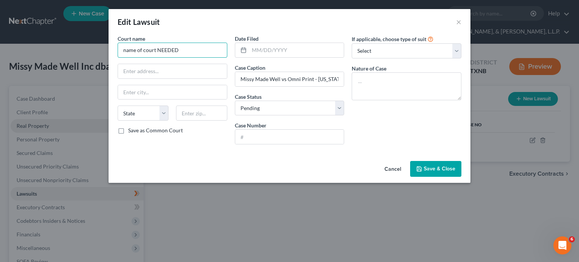
click at [124, 51] on input "name of court NEEDED" at bounding box center [173, 50] width 110 height 15
type input "COURT INFO NEEDED"
click at [437, 167] on span "Save & Close" at bounding box center [440, 169] width 32 height 6
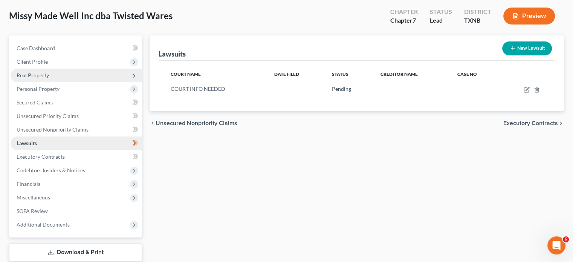
scroll to position [38, 0]
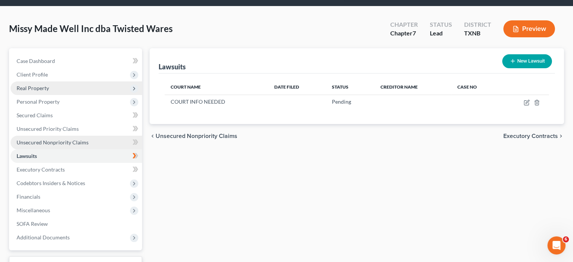
click at [78, 139] on span "Unsecured Nonpriority Claims" at bounding box center [53, 142] width 72 height 6
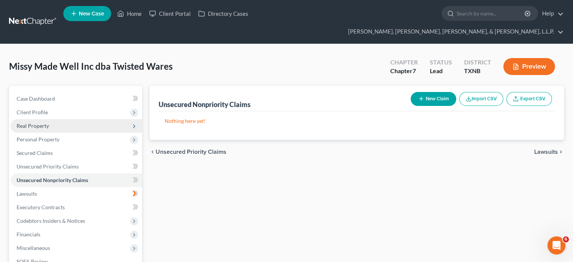
click at [420, 96] on icon "button" at bounding box center [422, 99] width 6 height 6
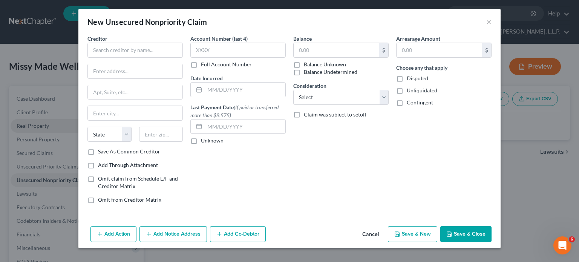
click at [377, 232] on button "Cancel" at bounding box center [370, 234] width 29 height 15
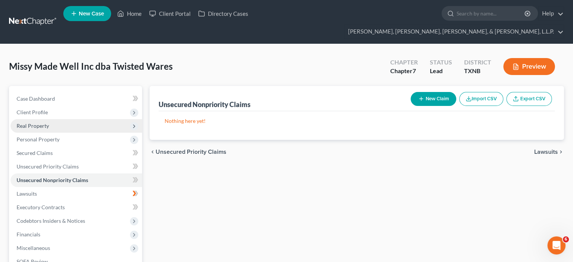
click at [421, 96] on icon "button" at bounding box center [422, 99] width 6 height 6
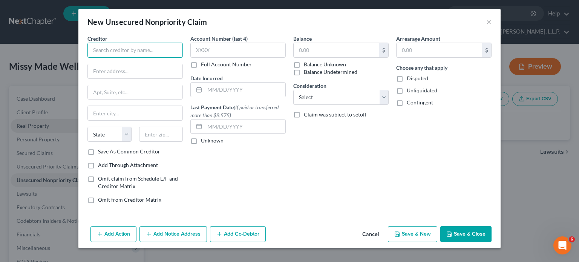
click at [165, 50] on input "text" at bounding box center [134, 50] width 95 height 15
click at [376, 233] on button "Cancel" at bounding box center [370, 234] width 29 height 15
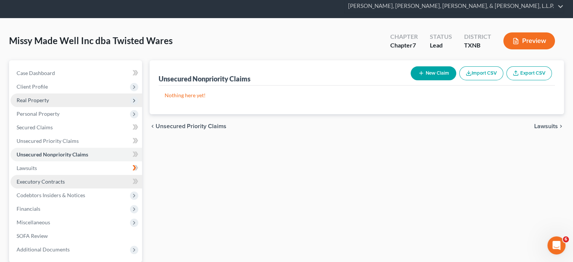
scroll to position [38, 0]
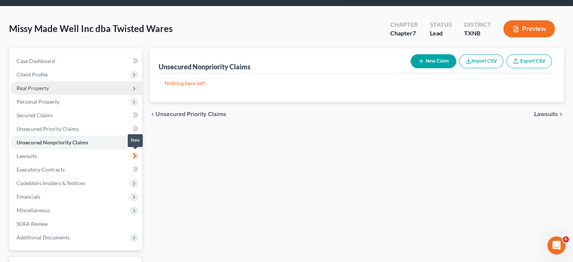
click at [135, 167] on icon at bounding box center [134, 169] width 3 height 5
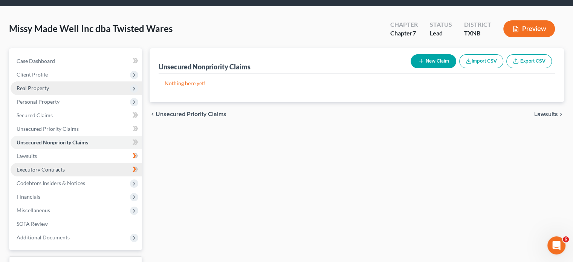
click at [58, 166] on span "Executory Contracts" at bounding box center [41, 169] width 48 height 6
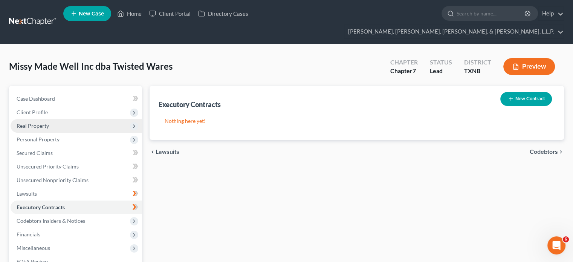
click at [509, 99] on line "button" at bounding box center [510, 99] width 3 height 0
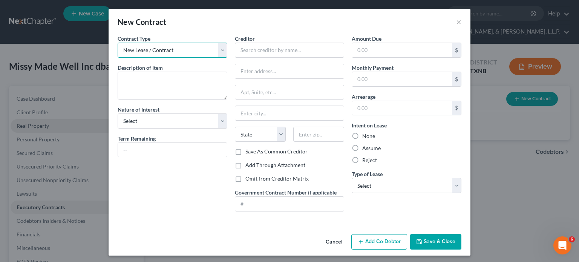
click at [220, 49] on select "New Lease / Contract New Timeshare" at bounding box center [173, 50] width 110 height 15
click at [118, 43] on select "New Lease / Contract New Timeshare" at bounding box center [173, 50] width 110 height 15
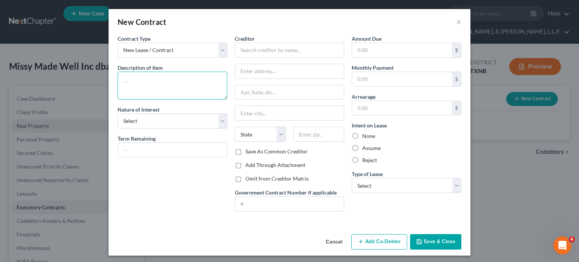
click at [160, 82] on textarea at bounding box center [173, 86] width 110 height 28
type textarea "SaltBox"
click at [163, 120] on select "Select Purchaser Agent Lessor Lessee" at bounding box center [173, 120] width 110 height 15
click at [221, 122] on select "Select Purchaser Agent Lessor Lessee" at bounding box center [173, 120] width 110 height 15
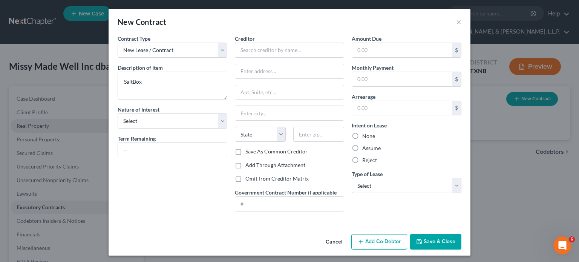
click at [145, 241] on div "Cancel Add Co-Debtor Save & Close" at bounding box center [290, 243] width 362 height 25
click at [147, 146] on input "text" at bounding box center [172, 150] width 109 height 14
click at [122, 150] on input "8 months" at bounding box center [172, 150] width 109 height 14
type input "4 months"
type input "SaltBox"
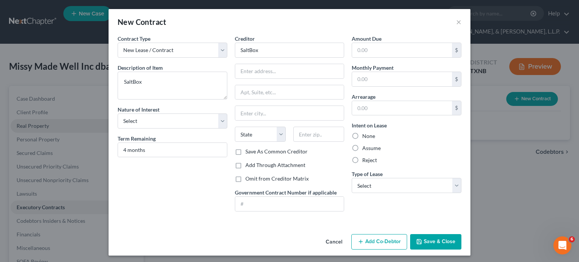
click at [245, 150] on label "Save As Common Creditor" at bounding box center [276, 152] width 62 height 8
click at [248, 150] on input "Save As Common Creditor" at bounding box center [250, 150] width 5 height 5
checkbox input "true"
click at [428, 241] on button "Save & Close" at bounding box center [435, 242] width 51 height 16
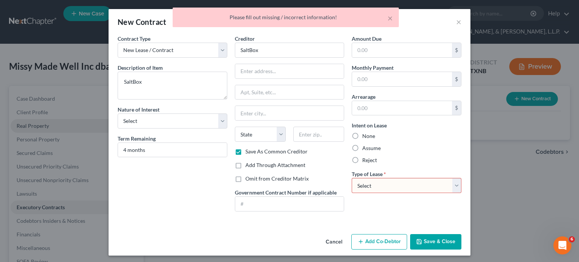
click at [193, 208] on div "Contract Type New Lease / Contract New Timeshare Description of non-residential…" at bounding box center [172, 126] width 117 height 183
click at [454, 187] on select "Select Real Estate Car Other" at bounding box center [407, 185] width 110 height 15
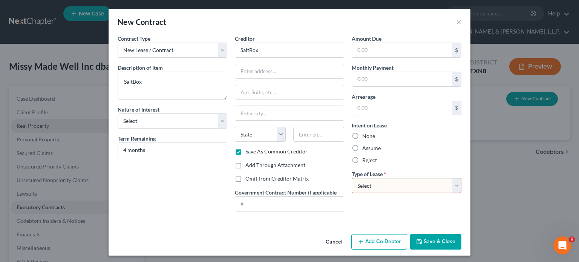
select select "2"
click at [352, 178] on select "Select Real Estate Car Other" at bounding box center [407, 185] width 110 height 15
click at [443, 241] on button "Save & Close" at bounding box center [435, 242] width 51 height 16
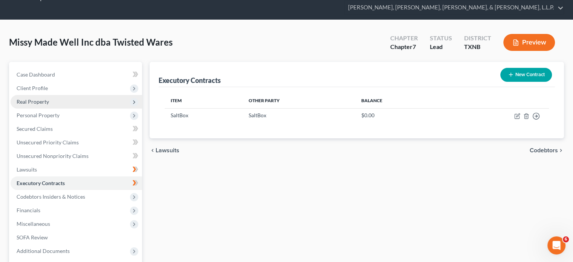
scroll to position [38, 0]
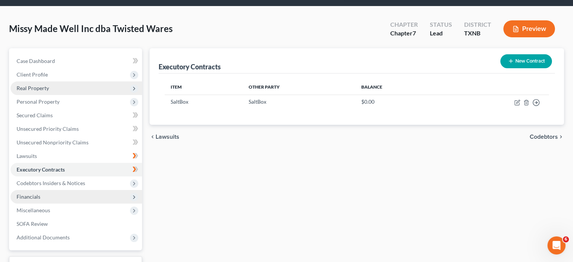
click at [33, 193] on span "Financials" at bounding box center [29, 196] width 24 height 6
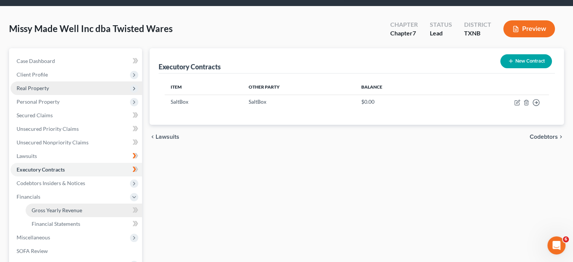
click at [76, 207] on span "Gross Yearly Revenue" at bounding box center [57, 210] width 51 height 6
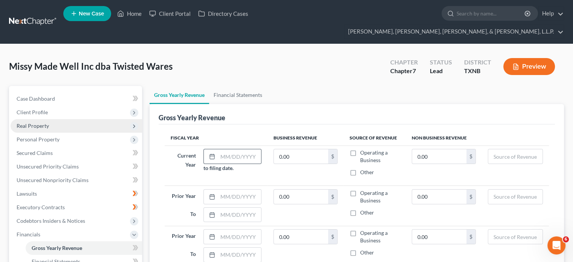
click at [217, 149] on div at bounding box center [211, 156] width 14 height 14
click at [211, 156] on line at bounding box center [212, 156] width 5 height 0
click at [215, 155] on rect at bounding box center [212, 157] width 5 height 5
click at [219, 149] on input "text" at bounding box center [239, 156] width 43 height 14
type input "[DATE]"
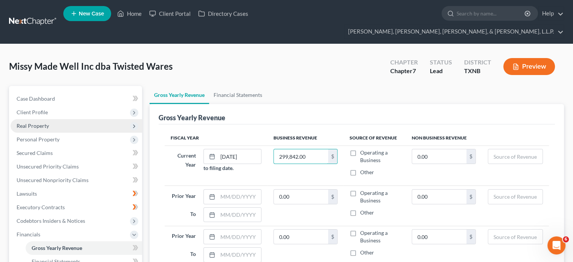
type input "299,842.00"
click at [517, 149] on input "text" at bounding box center [516, 156] width 54 height 14
click at [360, 149] on label "Operating a Business" at bounding box center [379, 156] width 39 height 15
click at [363, 149] on input "Operating a Business" at bounding box center [365, 151] width 5 height 5
checkbox input "true"
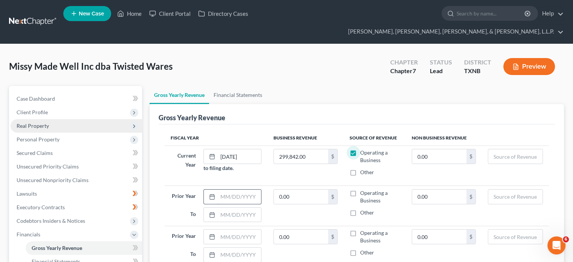
click at [220, 190] on input "text" at bounding box center [239, 197] width 43 height 14
type input "[DATE]"
type input "800,000.00"
click at [360, 189] on label "Operating a Business" at bounding box center [379, 196] width 39 height 15
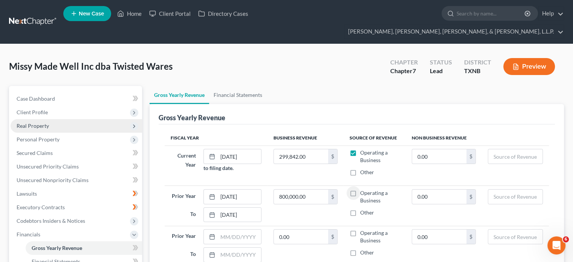
click at [363, 189] on input "Operating a Business" at bounding box center [365, 191] width 5 height 5
checkbox input "true"
click at [218, 230] on input "text" at bounding box center [239, 237] width 43 height 14
type input "[DATE]"
type input "0"
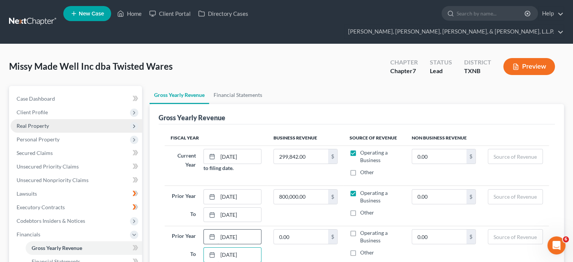
type input "[DATE]"
type input "1,614,531.00"
click at [360, 229] on label "Operating a Business" at bounding box center [379, 236] width 39 height 15
click at [363, 229] on input "Operating a Business" at bounding box center [365, 231] width 5 height 5
checkbox input "true"
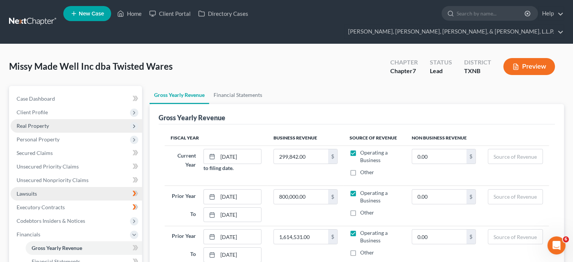
click at [32, 190] on span "Lawsuits" at bounding box center [27, 193] width 20 height 6
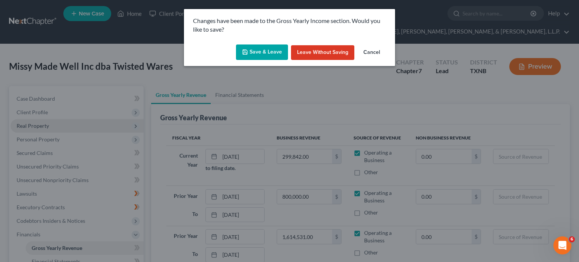
click at [266, 51] on button "Save & Leave" at bounding box center [262, 52] width 52 height 16
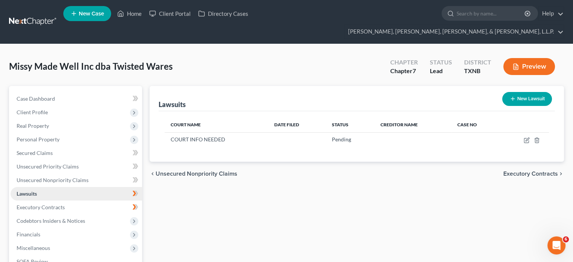
click at [37, 190] on span "Lawsuits" at bounding box center [27, 193] width 20 height 6
click at [527, 138] on icon "button" at bounding box center [527, 139] width 3 height 3
select select "0"
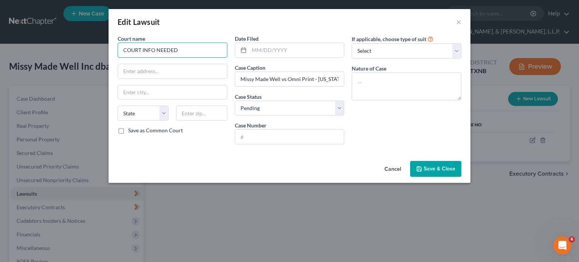
drag, startPoint x: 123, startPoint y: 49, endPoint x: 182, endPoint y: 51, distance: 59.2
click at [182, 51] on input "COURT INFO NEEDED" at bounding box center [173, 50] width 110 height 15
type input "Superior Court of [US_STATE], [GEOGRAPHIC_DATA]"
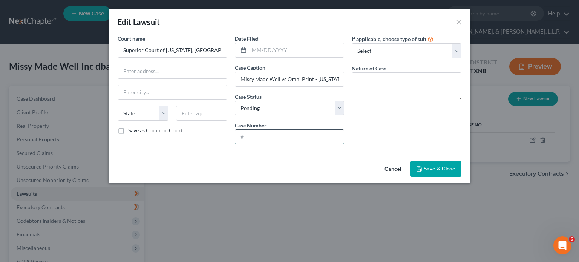
click at [256, 140] on input "text" at bounding box center [289, 137] width 109 height 14
type input "2025-01459708-CL-BC-CJC"
click at [457, 46] on select "Select Repossession Foreclosure Returns Other" at bounding box center [407, 50] width 110 height 15
click at [412, 140] on div "If applicable, choose type of suit Select Repossession Foreclosure Returns Othe…" at bounding box center [406, 93] width 117 height 116
click at [459, 50] on select "Select Repossession Foreclosure Returns Other" at bounding box center [407, 50] width 110 height 15
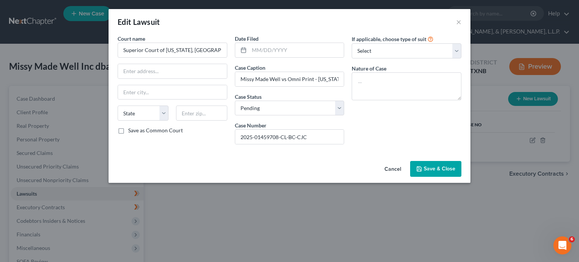
click at [403, 147] on div "If applicable, choose type of suit Select Repossession Foreclosure Returns Othe…" at bounding box center [406, 93] width 117 height 116
click at [154, 69] on input "text" at bounding box center [172, 71] width 109 height 14
paste input "[STREET_ADDRESS]"
type input "[STREET_ADDRESS]"
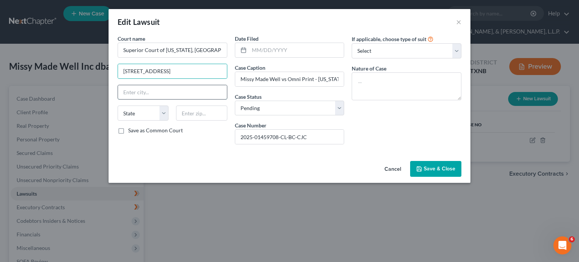
scroll to position [0, 0]
click at [139, 89] on input "text" at bounding box center [172, 92] width 109 height 14
paste input "[STREET_ADDRESS]"
type input "[STREET_ADDRESS]"
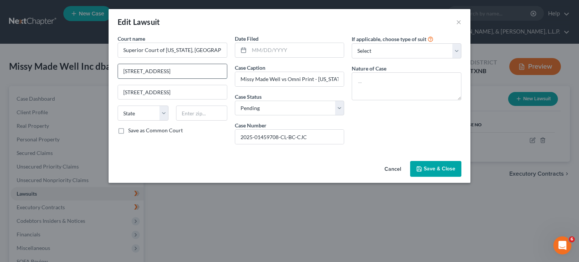
scroll to position [0, 0]
click at [176, 67] on input "[STREET_ADDRESS]" at bounding box center [172, 71] width 109 height 14
type input "[STREET_ADDRESS]"
click at [123, 90] on input "[STREET_ADDRESS]" at bounding box center [172, 92] width 109 height 14
type input "[GEOGRAPHIC_DATA]"
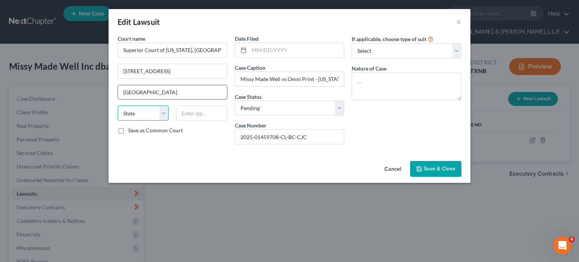
select select "4"
type input "92701"
type input "Santa [PERSON_NAME]"
click at [189, 72] on input "[STREET_ADDRESS]" at bounding box center [172, 71] width 109 height 14
click at [178, 92] on input "Santa [PERSON_NAME]" at bounding box center [172, 92] width 109 height 14
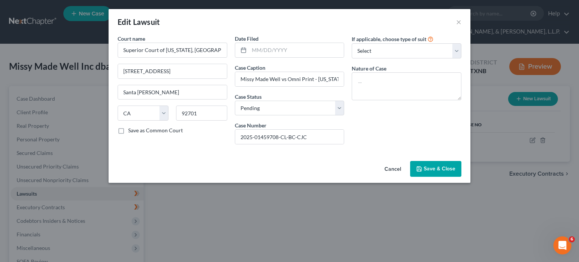
click at [128, 128] on label "Save as Common Court" at bounding box center [155, 131] width 55 height 8
click at [131, 128] on input "Save as Common Court" at bounding box center [133, 129] width 5 height 5
checkbox input "true"
click at [139, 70] on input "[STREET_ADDRESS]" at bounding box center [172, 71] width 109 height 14
type input "[STREET_ADDRESS]"
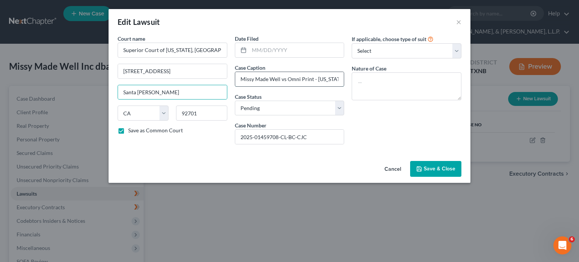
click at [313, 77] on input "Missy Made Well vs Omni Print - [US_STATE]" at bounding box center [289, 79] width 109 height 14
type input "Missy Made Well vs Omni Print International"
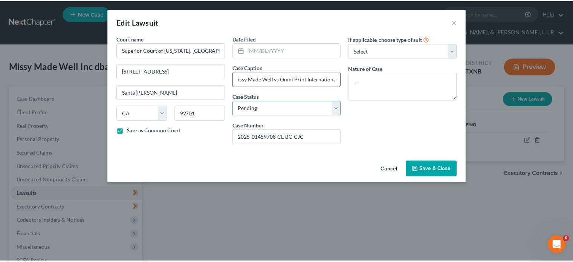
scroll to position [0, 0]
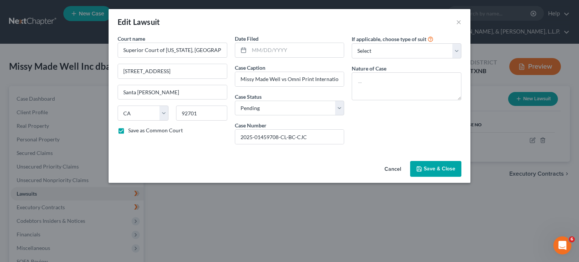
click at [440, 167] on span "Save & Close" at bounding box center [440, 169] width 32 height 6
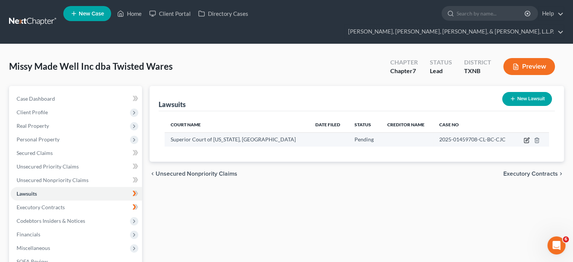
click at [526, 137] on icon "button" at bounding box center [527, 140] width 6 height 6
select select "4"
select select "0"
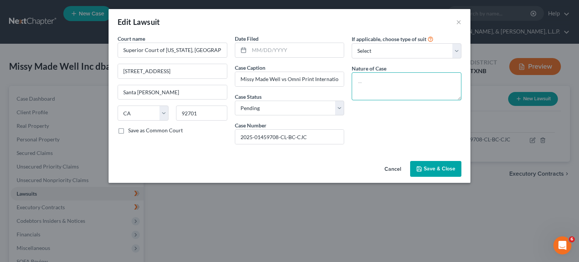
click at [384, 95] on textarea at bounding box center [407, 86] width 110 height 28
click at [446, 169] on span "Save & Close" at bounding box center [440, 169] width 32 height 6
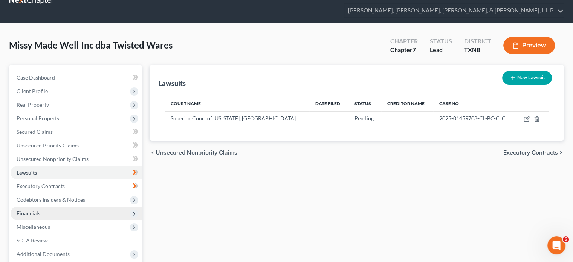
scroll to position [38, 0]
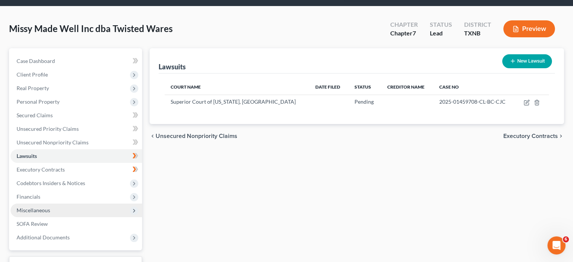
click at [40, 207] on span "Miscellaneous" at bounding box center [34, 210] width 34 height 6
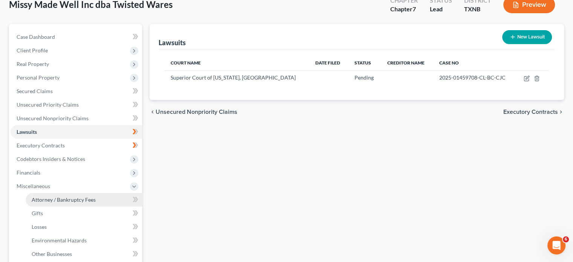
scroll to position [75, 0]
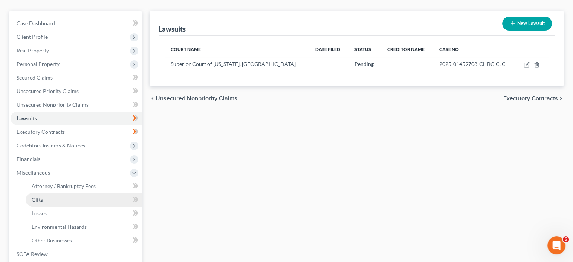
click at [39, 196] on span "Gifts" at bounding box center [37, 199] width 11 height 6
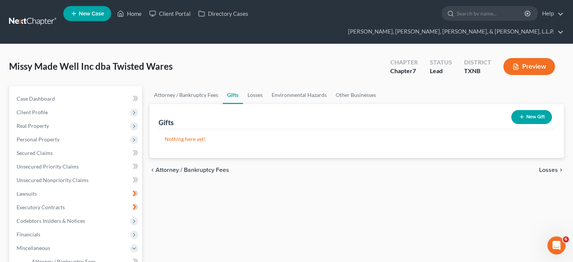
click at [521, 114] on icon "button" at bounding box center [522, 117] width 6 height 6
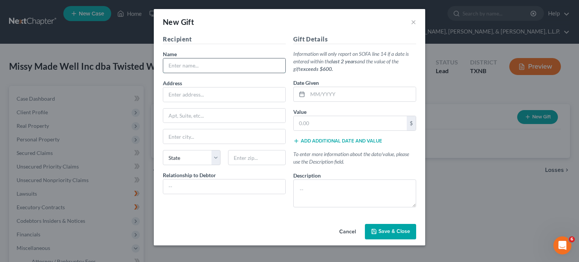
click at [201, 67] on input "text" at bounding box center [224, 65] width 122 height 14
type input "Boys & Girls Club of America"
click at [305, 128] on input "text" at bounding box center [350, 123] width 113 height 14
type input "20,000.00"
drag, startPoint x: 312, startPoint y: 95, endPoint x: 314, endPoint y: 107, distance: 13.0
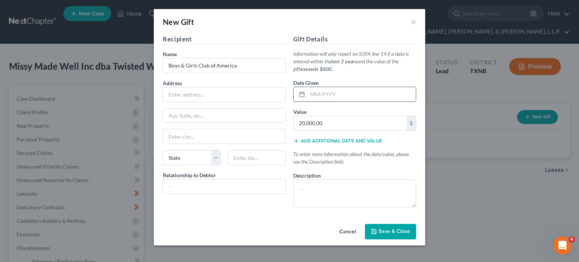
click at [312, 96] on input "text" at bounding box center [362, 94] width 108 height 14
type input "06/2024"
click at [321, 204] on textarea at bounding box center [354, 193] width 123 height 28
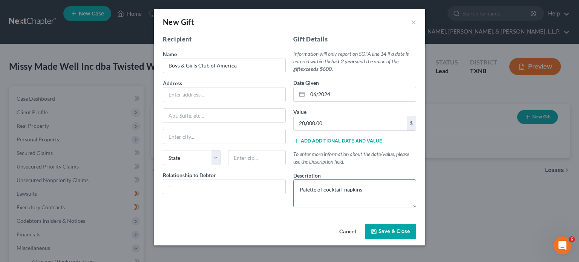
type textarea "Palette of cocktail napkins"
click at [406, 228] on span "Save & Close" at bounding box center [395, 231] width 32 height 6
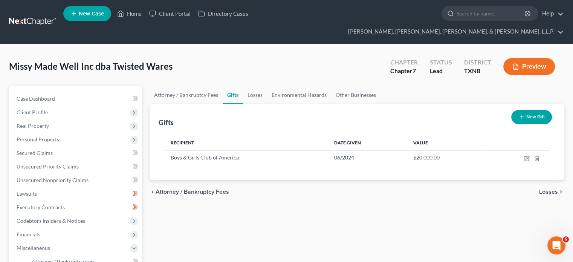
click at [522, 114] on icon "button" at bounding box center [522, 117] width 6 height 6
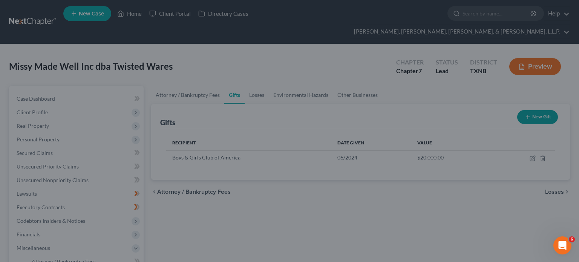
click at [485, 192] on div "New Gift × Recipient Name * Address Apt, Suite, etc State State [US_STATE] AK A…" at bounding box center [289, 131] width 579 height 262
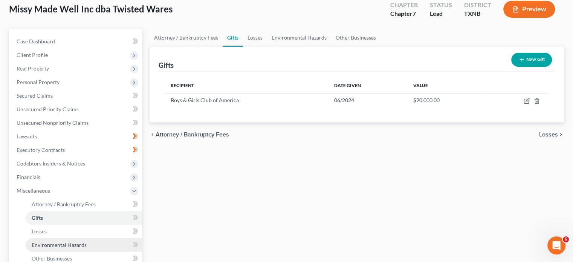
scroll to position [75, 0]
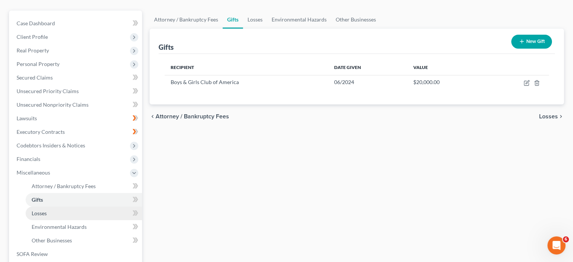
click at [44, 210] on span "Losses" at bounding box center [39, 213] width 15 height 6
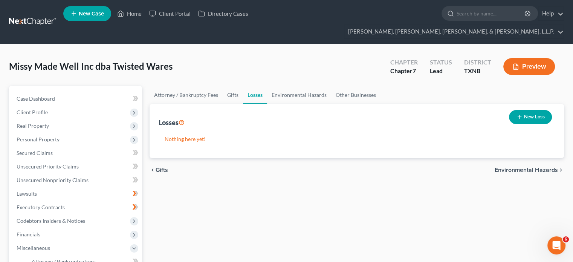
click at [520, 115] on line "button" at bounding box center [520, 116] width 0 height 3
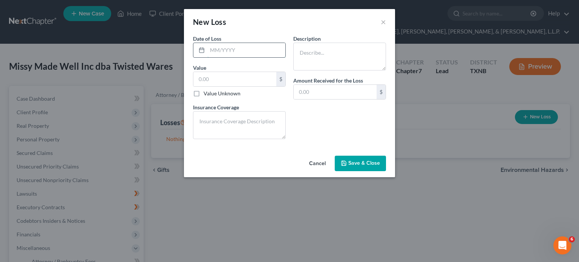
click at [211, 50] on input "text" at bounding box center [246, 50] width 78 height 14
type input "06/2024"
click at [204, 93] on label "Value Unknown" at bounding box center [222, 94] width 37 height 8
click at [207, 93] on input "Value Unknown" at bounding box center [209, 92] width 5 height 5
checkbox input "true"
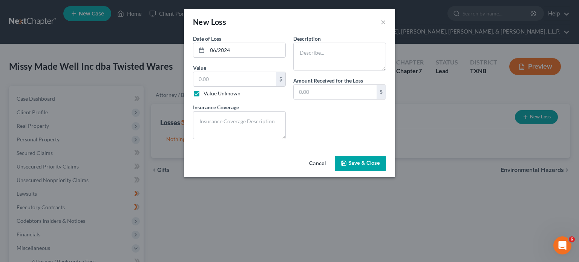
type input "0.00"
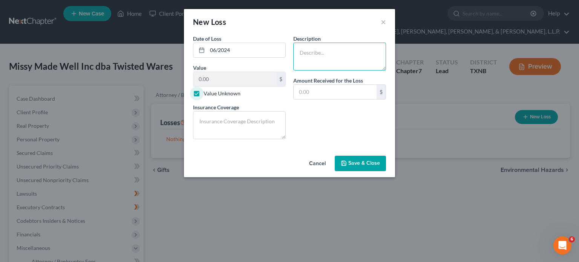
click at [306, 55] on textarea at bounding box center [339, 57] width 93 height 28
type textarea "Disposal of 10' dumpster of unsellable product"
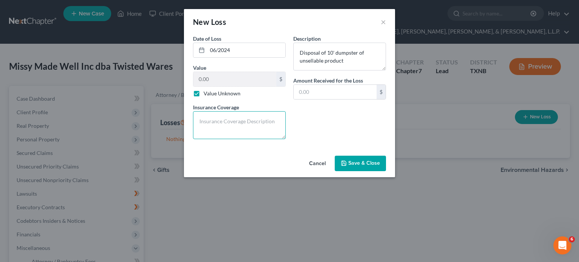
click at [257, 123] on textarea at bounding box center [239, 125] width 93 height 28
type textarea "N/A"
click at [356, 161] on span "Save & Close" at bounding box center [364, 163] width 32 height 6
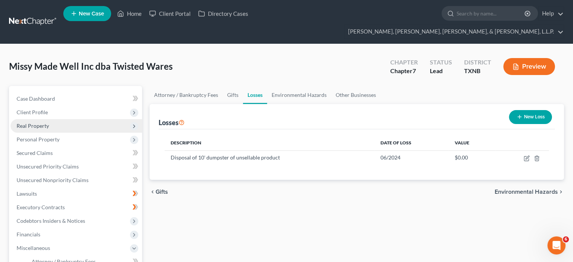
click at [41, 123] on span "Real Property" at bounding box center [33, 126] width 32 height 6
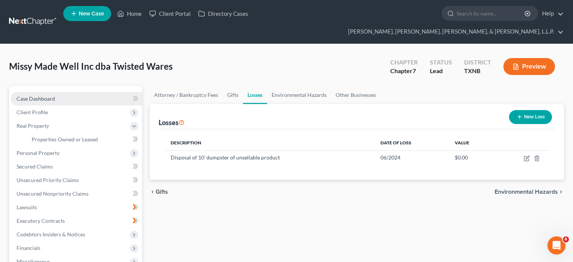
click at [44, 95] on span "Case Dashboard" at bounding box center [36, 98] width 38 height 6
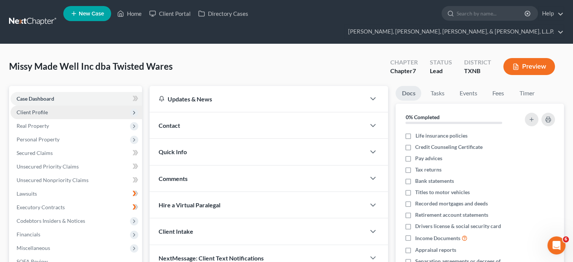
click at [35, 109] on span "Client Profile" at bounding box center [32, 112] width 31 height 6
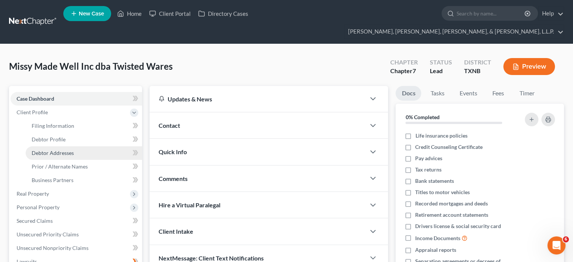
click at [65, 150] on span "Debtor Addresses" at bounding box center [53, 153] width 42 height 6
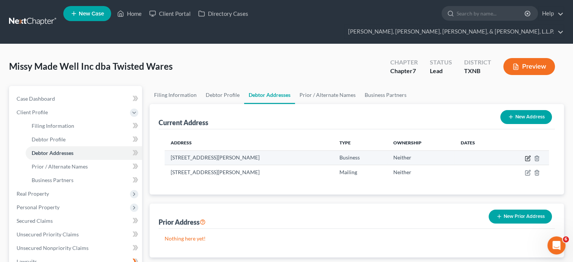
click at [528, 155] on icon "button" at bounding box center [528, 158] width 6 height 6
select select "45"
select select "56"
select select "0"
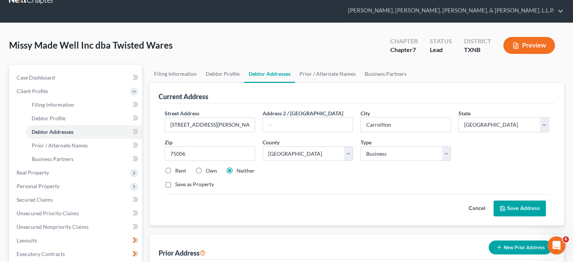
scroll to position [38, 0]
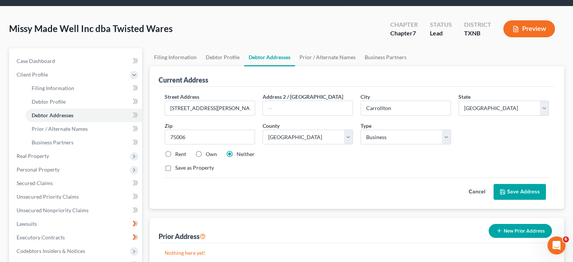
click at [500, 228] on icon "button" at bounding box center [500, 231] width 6 height 6
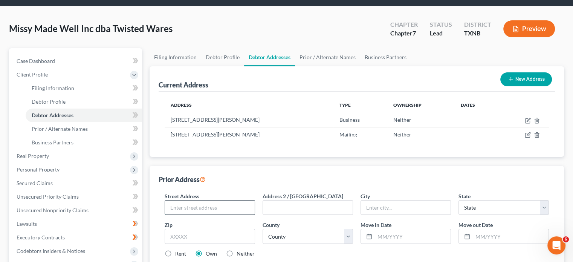
click at [195, 201] on input "text" at bounding box center [210, 208] width 90 height 14
type input "[STREET_ADDRESS]"
type input "Suite 218"
type input "[PERSON_NAME]"
select select "45"
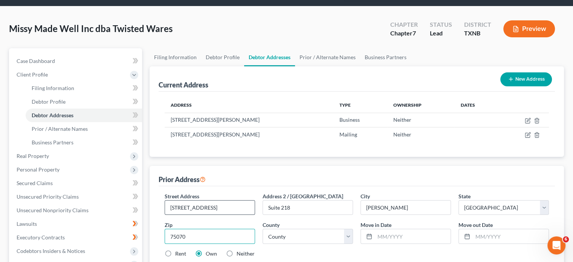
type input "75070"
select select "42"
type input "11/2020"
type input "06/2022"
click at [175, 250] on label "Rent" at bounding box center [180, 254] width 11 height 8
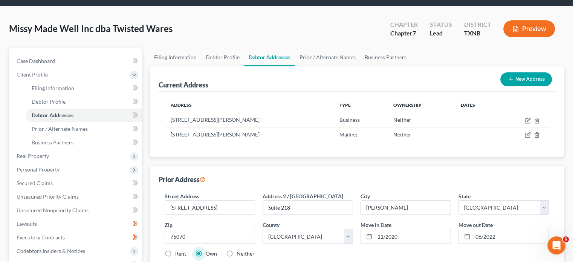
click at [178, 250] on input "Rent" at bounding box center [180, 252] width 5 height 5
radio input "true"
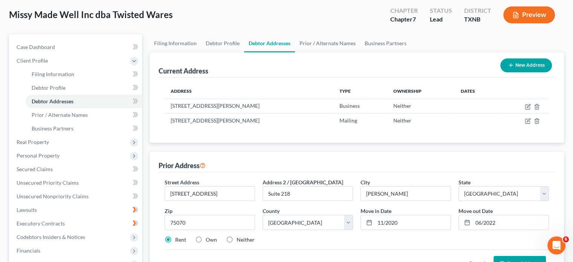
scroll to position [75, 0]
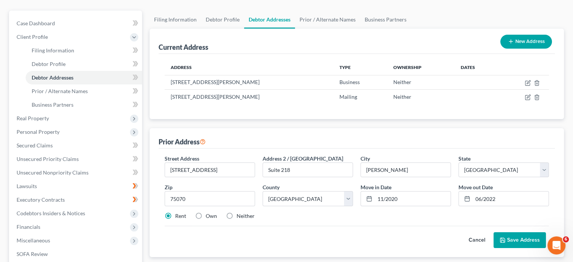
click at [527, 232] on button "Save Address" at bounding box center [520, 240] width 52 height 16
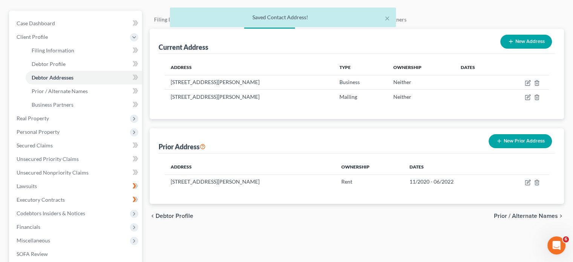
click at [498, 138] on icon "button" at bounding box center [500, 141] width 6 height 6
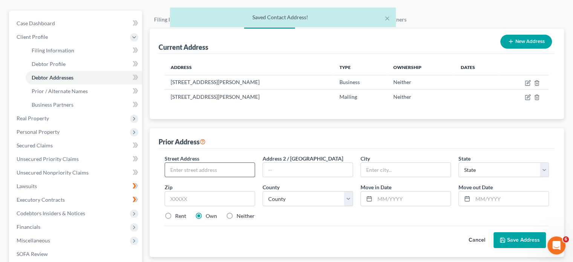
click at [215, 163] on input "text" at bounding box center [210, 170] width 90 height 14
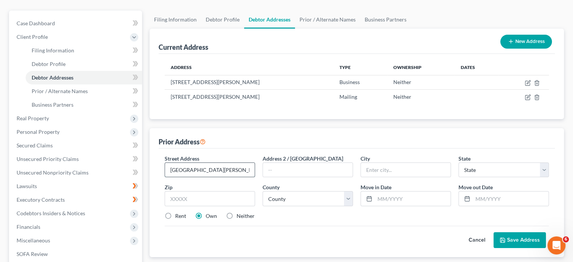
type input "[GEOGRAPHIC_DATA][PERSON_NAME]"
type input "Suite 501"
type input "[PERSON_NAME]"
select select "45"
type input "75070"
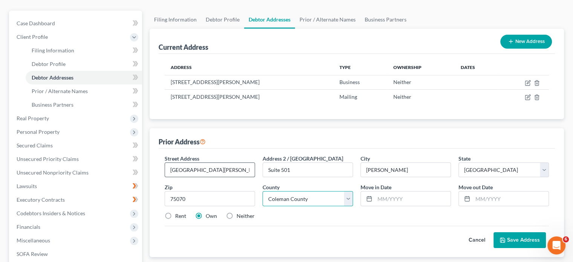
select select "42"
type input "11/2020"
click at [175, 212] on label "Rent" at bounding box center [180, 216] width 11 height 8
click at [178, 212] on input "Rent" at bounding box center [180, 214] width 5 height 5
radio input "true"
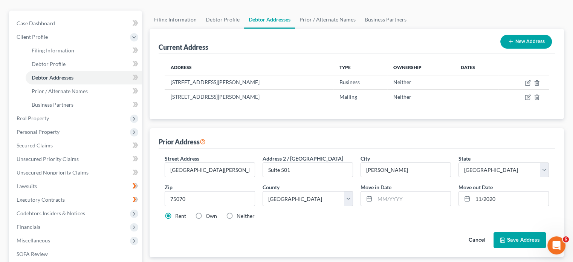
click at [529, 232] on button "Save Address" at bounding box center [520, 240] width 52 height 16
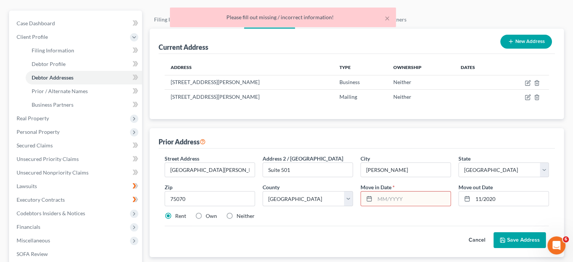
click at [377, 192] on input "text" at bounding box center [413, 199] width 76 height 14
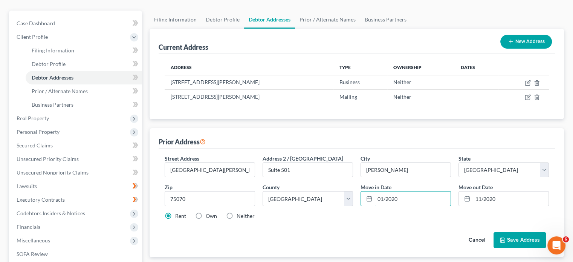
type input "01/2020"
click at [524, 232] on button "Save Address" at bounding box center [520, 240] width 52 height 16
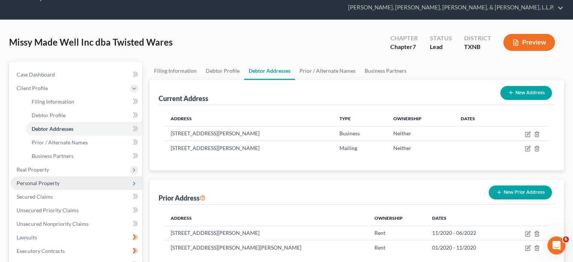
scroll to position [38, 0]
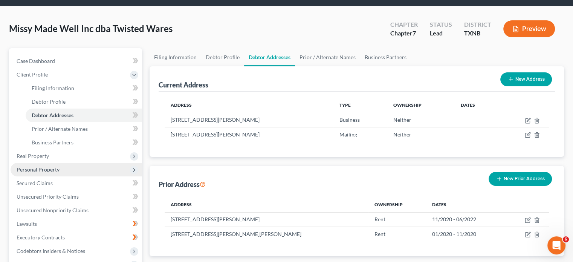
click at [134, 169] on polyline at bounding box center [134, 170] width 2 height 3
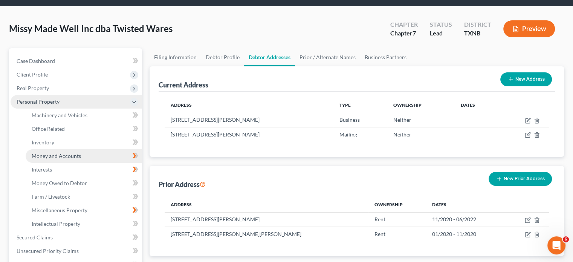
click at [74, 153] on span "Money and Accounts" at bounding box center [56, 156] width 49 height 6
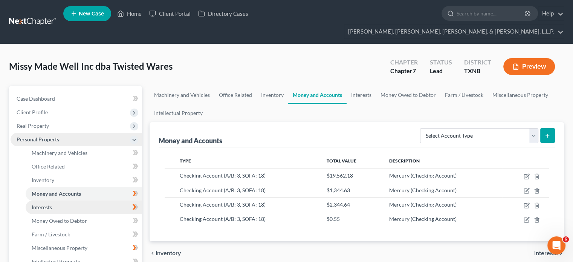
click at [47, 204] on span "Interests" at bounding box center [42, 207] width 20 height 6
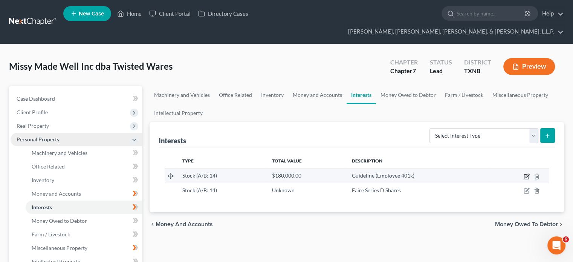
click at [528, 173] on icon "button" at bounding box center [527, 176] width 6 height 6
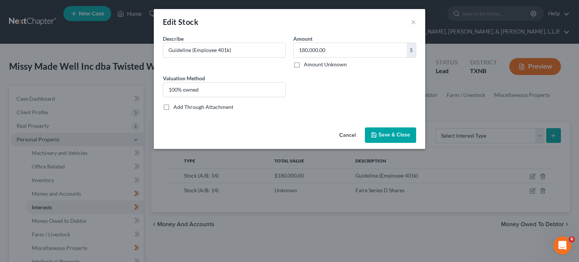
click at [397, 133] on span "Save & Close" at bounding box center [395, 135] width 32 height 6
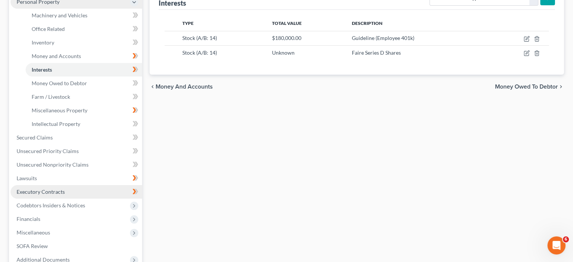
scroll to position [151, 0]
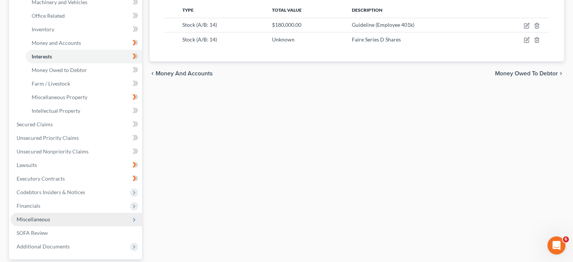
click at [137, 217] on icon at bounding box center [134, 220] width 6 height 6
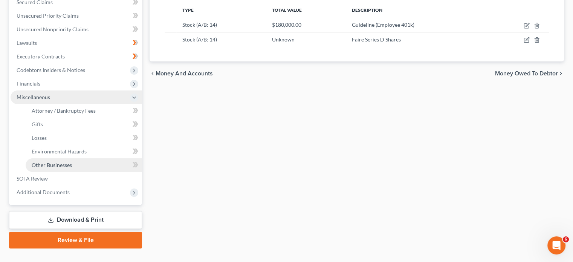
click at [65, 162] on span "Other Businesses" at bounding box center [52, 165] width 40 height 6
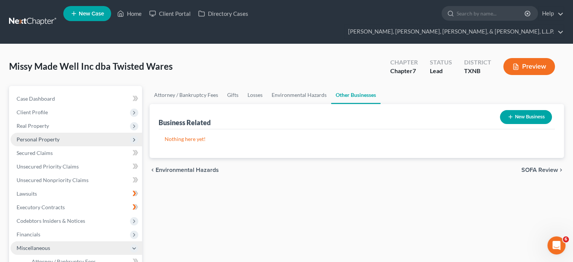
click at [510, 114] on icon "button" at bounding box center [511, 117] width 6 height 6
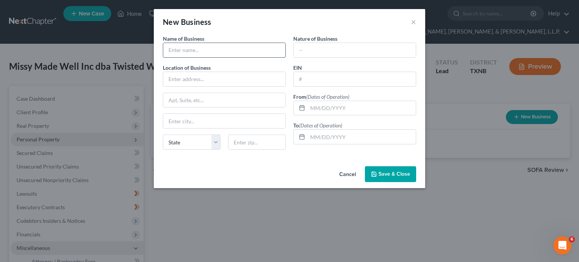
click at [217, 49] on input "text" at bounding box center [224, 50] width 122 height 14
type input "June Clever"
type input "Wholesale home textiles"
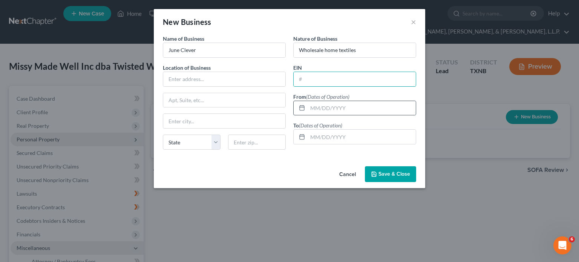
click at [305, 106] on div at bounding box center [301, 108] width 14 height 14
drag, startPoint x: 313, startPoint y: 109, endPoint x: 323, endPoint y: 122, distance: 16.1
click at [313, 110] on input "text" at bounding box center [362, 108] width 108 height 14
type input "[DATE]"
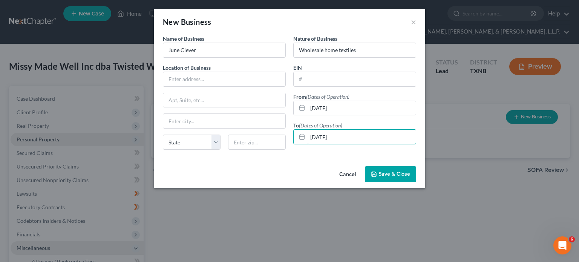
type input "[DATE]"
click at [384, 172] on span "Save & Close" at bounding box center [395, 174] width 32 height 6
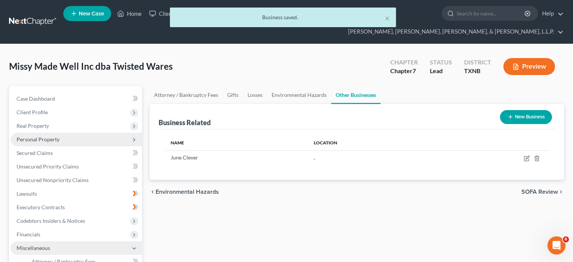
click at [509, 114] on icon "button" at bounding box center [511, 117] width 6 height 6
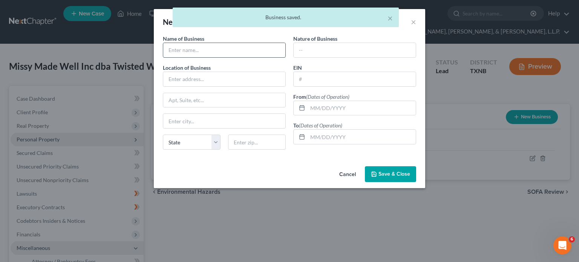
click at [178, 50] on input "text" at bounding box center [224, 50] width 122 height 14
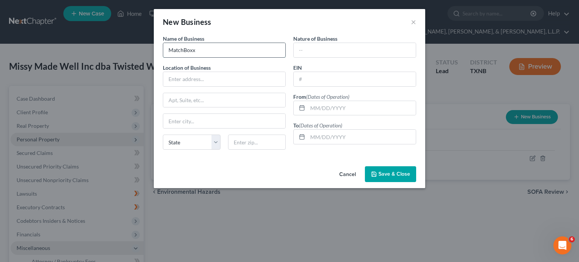
type input "MatchBoxx"
click at [319, 48] on input "text" at bounding box center [355, 50] width 122 height 14
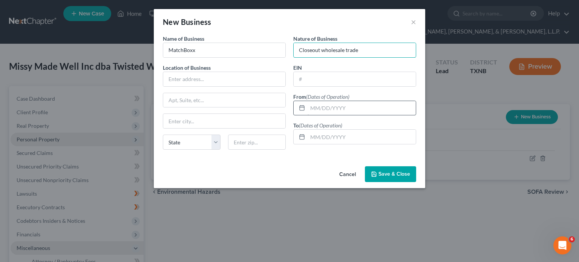
type input "Closeout wholesale trade"
click at [311, 109] on input "text" at bounding box center [362, 108] width 108 height 14
type input "[DATE]"
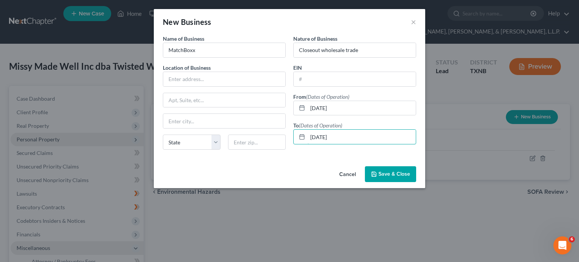
type input "[DATE]"
click at [399, 170] on button "Save & Close" at bounding box center [390, 174] width 51 height 16
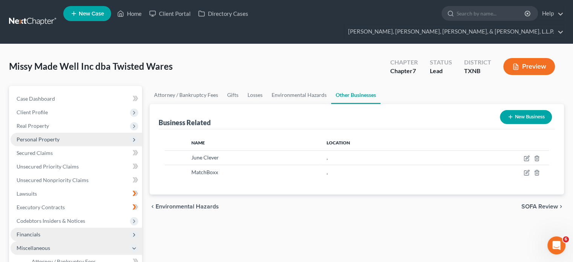
click at [134, 233] on polyline at bounding box center [134, 234] width 2 height 3
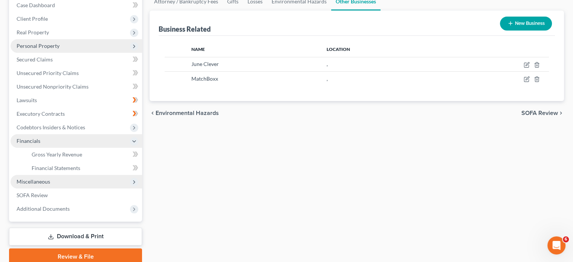
scroll to position [111, 0]
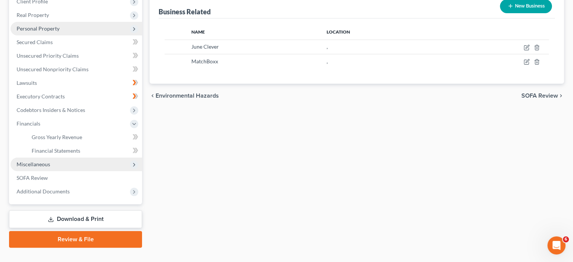
click at [134, 162] on icon at bounding box center [134, 165] width 6 height 6
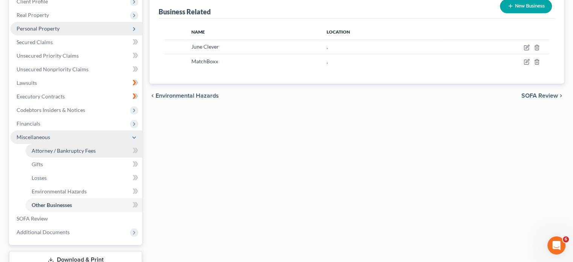
click at [88, 147] on span "Attorney / Bankruptcy Fees" at bounding box center [64, 150] width 64 height 6
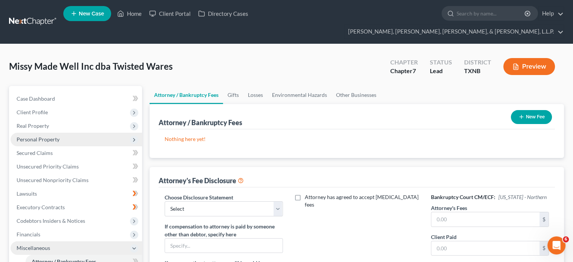
click at [519, 114] on icon "button" at bounding box center [522, 117] width 6 height 6
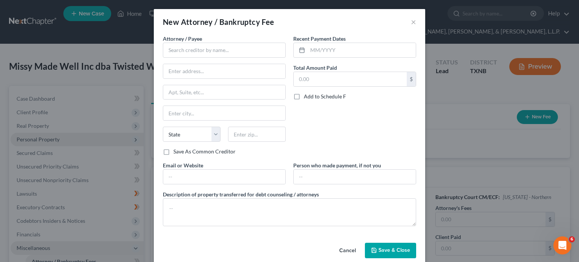
click at [426, 162] on div "New Attorney / Bankruptcy Fee × Attorney / Payee * State [US_STATE] AK AR AZ [G…" at bounding box center [289, 131] width 579 height 262
click at [226, 49] on input "text" at bounding box center [224, 50] width 123 height 15
type input "[PERSON_NAME]"
type input "[STREET_ADDRESS]"
type input "[GEOGRAPHIC_DATA]"
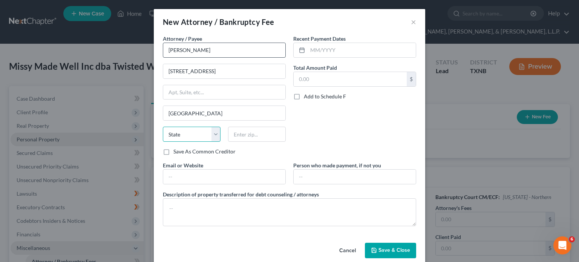
select select "45"
type input "75202"
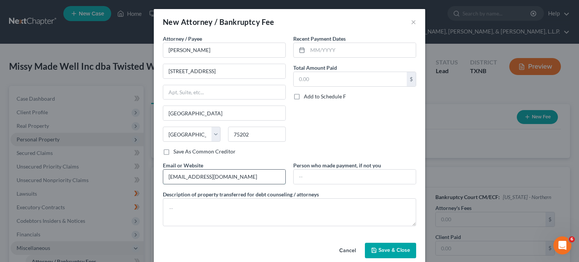
click at [166, 175] on input "[EMAIL_ADDRESS][DOMAIN_NAME]" at bounding box center [224, 177] width 122 height 14
type input "[DOMAIN_NAME]"
drag, startPoint x: 294, startPoint y: 78, endPoint x: 294, endPoint y: 84, distance: 6.0
click at [294, 78] on input "text" at bounding box center [350, 79] width 113 height 14
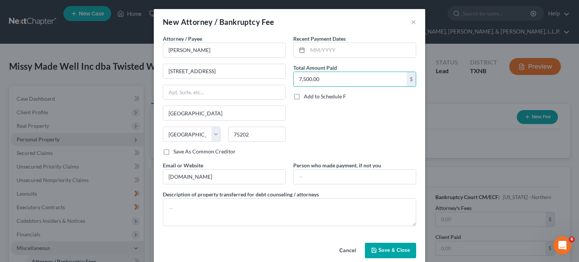
type input "7,500.00"
click at [308, 52] on input "text" at bounding box center [362, 50] width 108 height 14
type input "07/2025"
click at [394, 249] on span "Save & Close" at bounding box center [395, 250] width 32 height 6
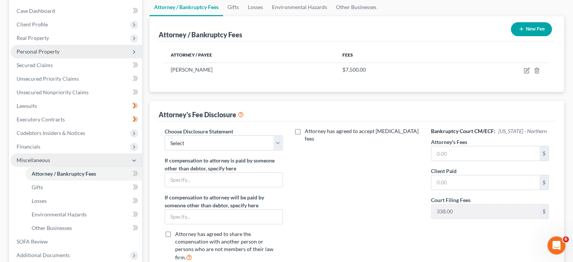
scroll to position [151, 0]
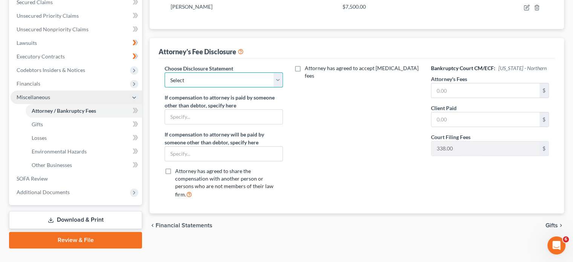
click at [276, 72] on select "Select Attorney Fee Disclosure" at bounding box center [224, 79] width 118 height 15
select select "0"
click at [165, 72] on select "Select Attorney Fee Disclosure" at bounding box center [224, 79] width 118 height 15
click at [305, 64] on label "Attorney has agreed to accept [MEDICAL_DATA] fees" at bounding box center [362, 71] width 115 height 15
click at [308, 64] on input "Attorney has agreed to accept [MEDICAL_DATA] fees" at bounding box center [310, 66] width 5 height 5
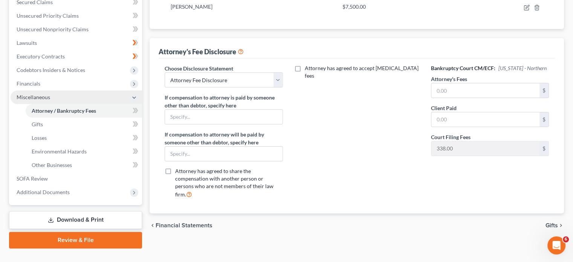
checkbox input "true"
click at [338, 86] on input "text" at bounding box center [353, 93] width 108 height 14
type input "7,500.00"
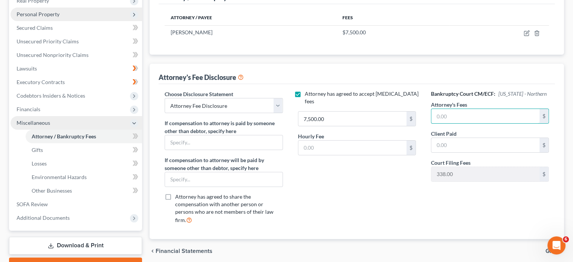
scroll to position [152, 0]
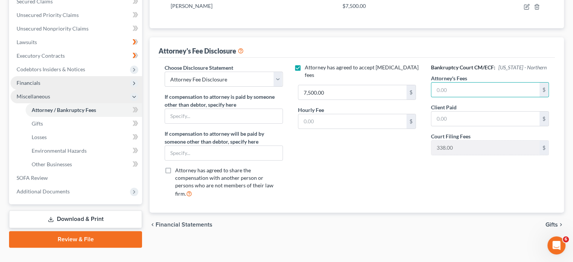
click at [35, 80] on span "Financials" at bounding box center [29, 83] width 24 height 6
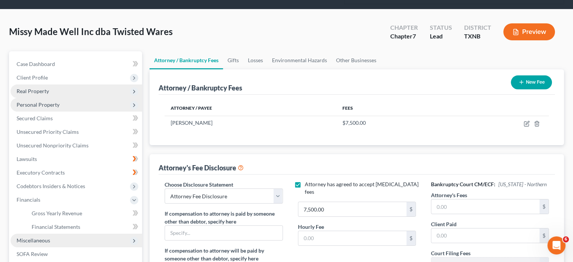
scroll to position [0, 0]
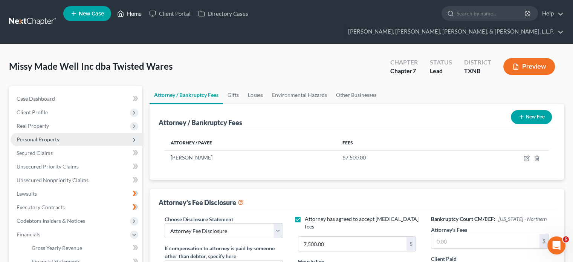
click at [132, 15] on link "Home" at bounding box center [129, 14] width 32 height 14
